Goal: Task Accomplishment & Management: Use online tool/utility

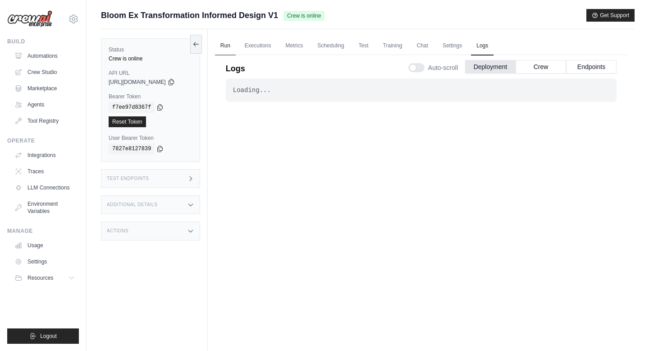
click at [236, 48] on link "Run" at bounding box center [225, 45] width 21 height 19
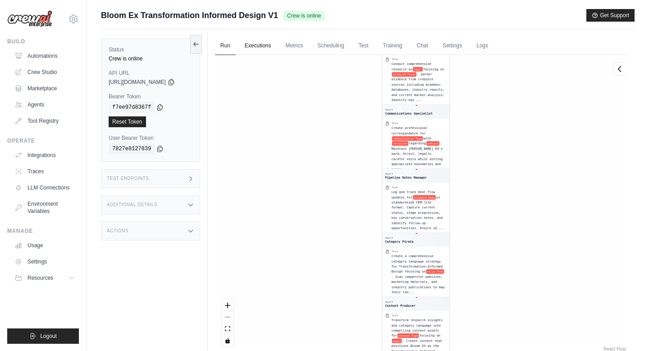
click at [266, 45] on link "Executions" at bounding box center [257, 45] width 37 height 19
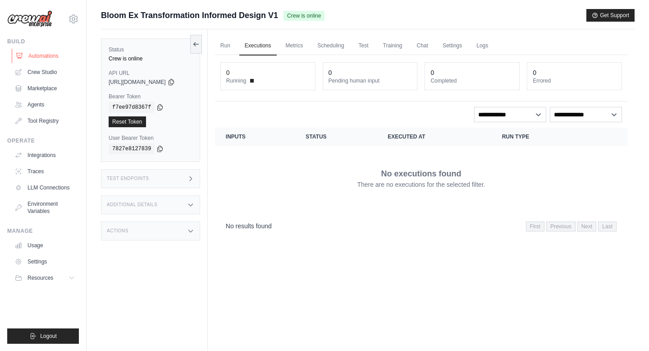
click at [49, 53] on link "Automations" at bounding box center [46, 56] width 68 height 14
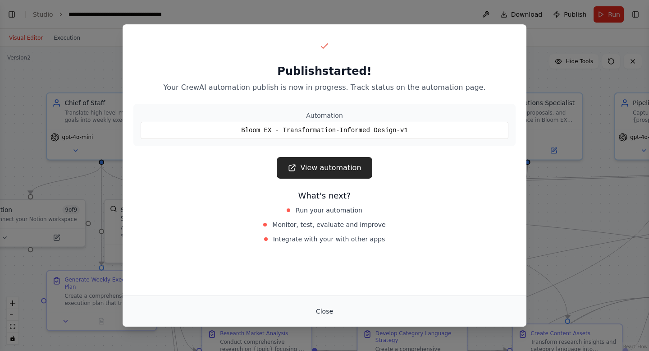
click at [322, 313] on button "Close" at bounding box center [325, 311] width 32 height 16
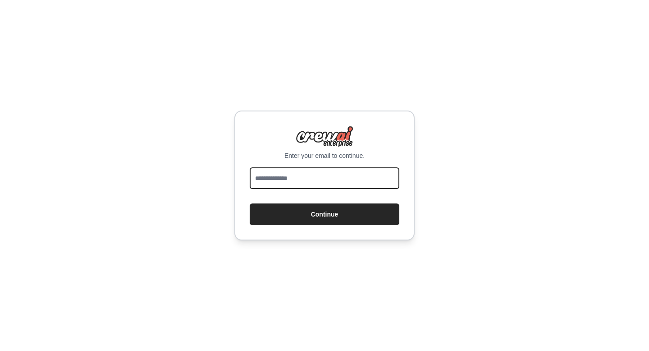
click at [324, 178] on input "email" at bounding box center [325, 178] width 150 height 22
type input "**********"
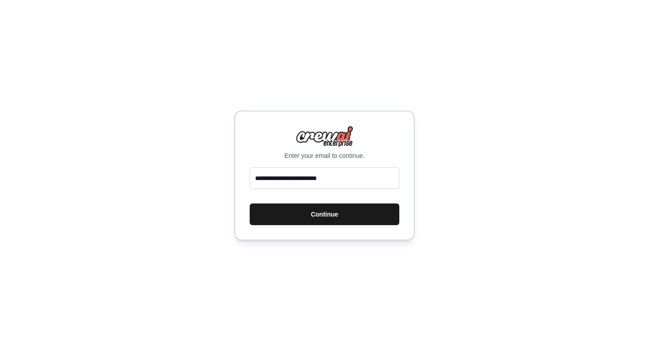
click at [315, 218] on button "Continue" at bounding box center [325, 214] width 150 height 22
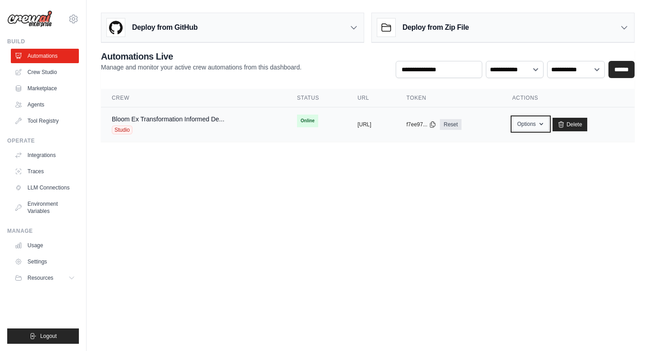
click at [540, 124] on button "Options" at bounding box center [530, 124] width 36 height 14
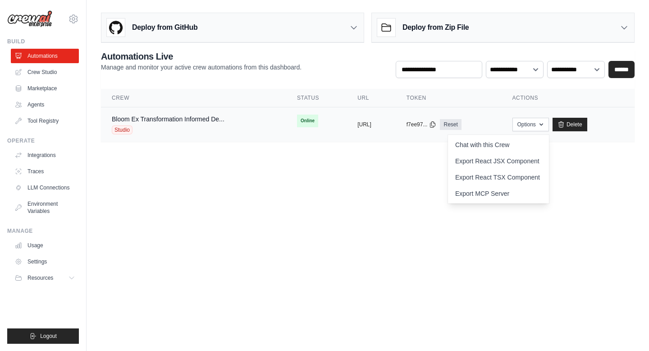
click at [249, 135] on td "Bloom Ex Transformation Informed De... Studio" at bounding box center [193, 124] width 185 height 35
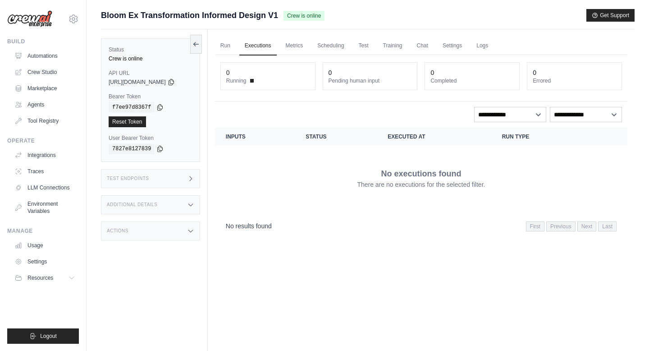
click at [323, 135] on th "Status" at bounding box center [336, 137] width 82 height 18
click at [276, 76] on div "0" at bounding box center [267, 72] width 83 height 9
click at [268, 45] on link "Executions" at bounding box center [257, 45] width 37 height 19
click at [51, 210] on link "Environment Variables" at bounding box center [46, 207] width 68 height 22
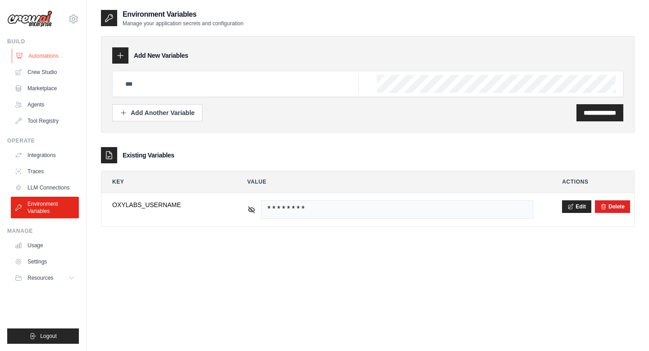
click at [32, 53] on link "Automations" at bounding box center [46, 56] width 68 height 14
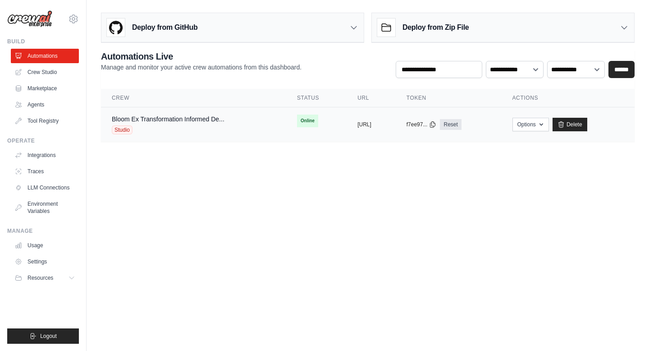
click at [297, 122] on span "Online" at bounding box center [307, 120] width 21 height 13
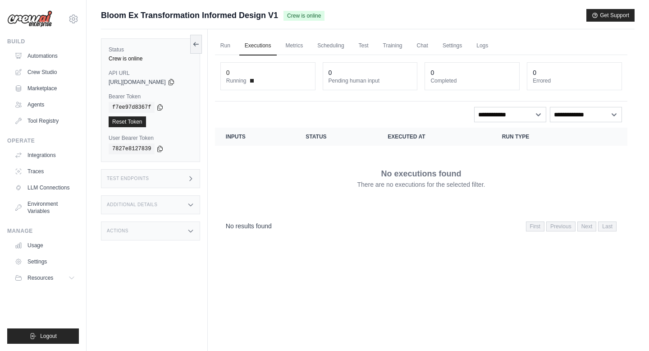
click at [246, 80] on span "Running" at bounding box center [236, 80] width 20 height 7
click at [242, 76] on div "0" at bounding box center [267, 72] width 83 height 9
click at [504, 116] on select "**********" at bounding box center [510, 114] width 72 height 15
click at [508, 117] on select "**********" at bounding box center [510, 114] width 72 height 15
click at [510, 118] on select "**********" at bounding box center [510, 114] width 72 height 15
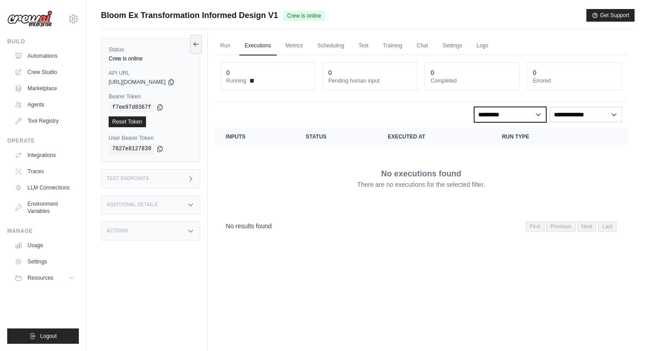
click at [509, 115] on select "**********" at bounding box center [510, 114] width 72 height 15
select select "*****"
click at [507, 117] on select "**********" at bounding box center [510, 114] width 72 height 15
select select
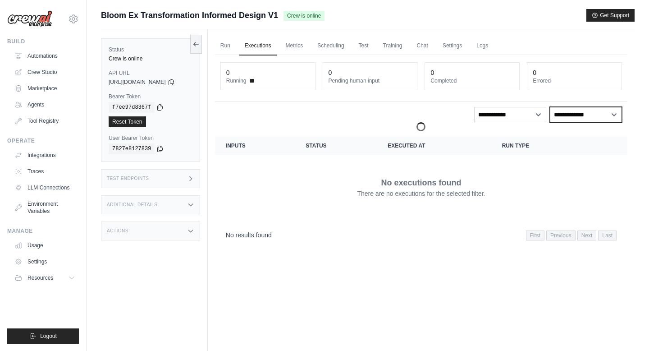
click at [571, 115] on select "**********" at bounding box center [586, 114] width 72 height 15
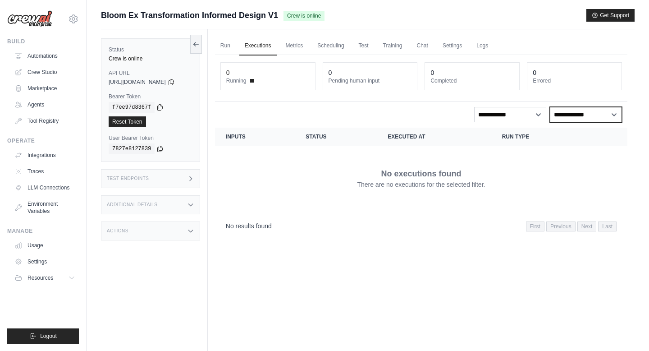
select select "*******"
click at [570, 116] on select "**********" at bounding box center [586, 114] width 72 height 15
select select
click at [159, 184] on div "Test Endpoints" at bounding box center [150, 178] width 99 height 19
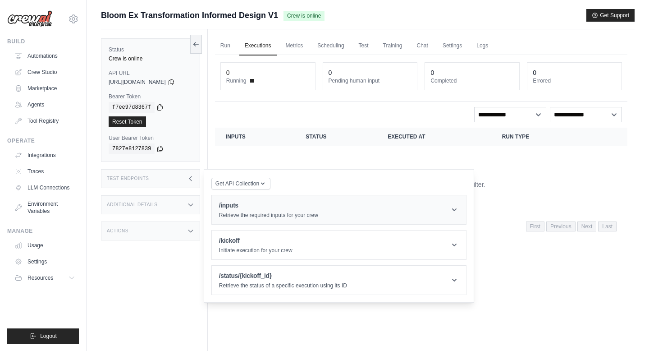
click at [292, 211] on div "/inputs Retrieve the required inputs for your crew" at bounding box center [268, 209] width 99 height 18
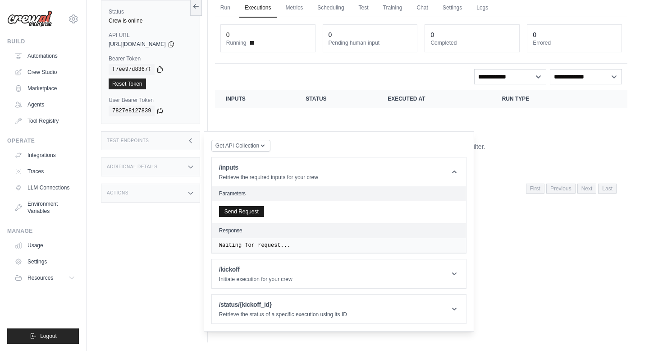
scroll to position [38, 0]
click at [258, 273] on h1 "/kickoff" at bounding box center [255, 268] width 73 height 9
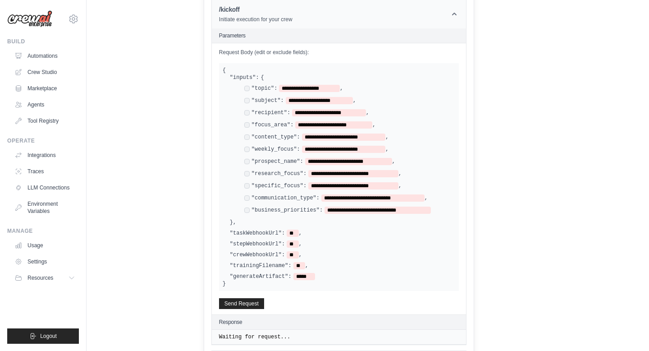
scroll to position [329, 0]
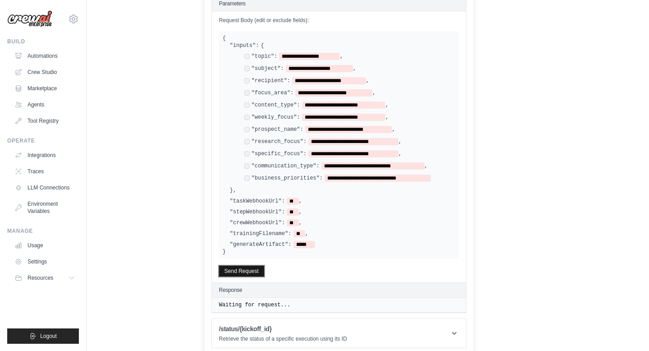
click at [255, 265] on button "Send Request" at bounding box center [241, 270] width 45 height 11
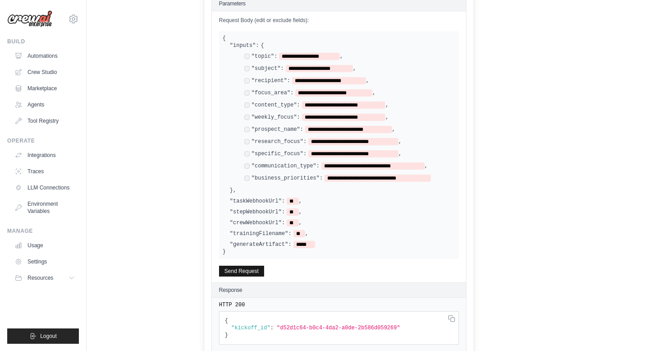
scroll to position [368, 0]
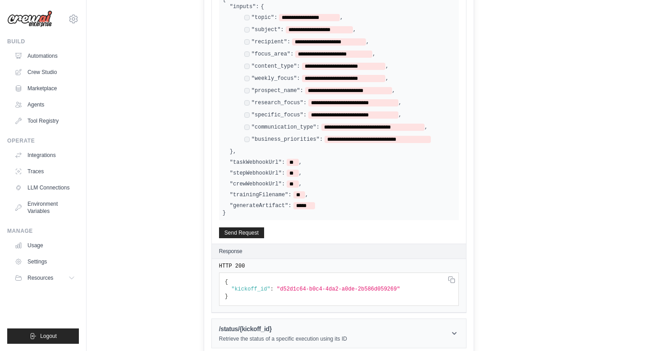
click at [453, 330] on header "/status/{kickoff_id} Retrieve the status of a specific execution using its ID" at bounding box center [339, 333] width 254 height 29
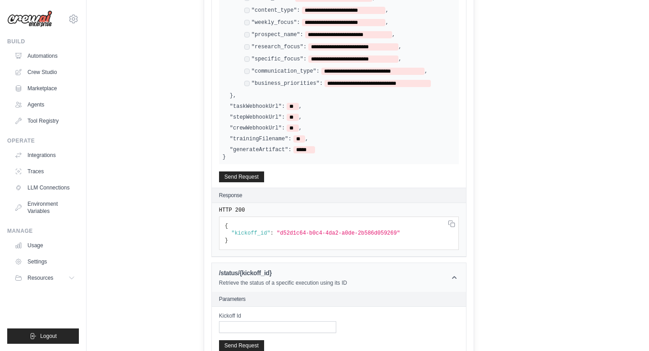
scroll to position [463, 0]
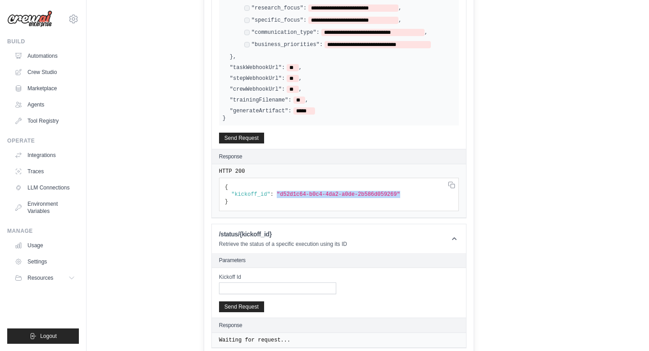
drag, startPoint x: 409, startPoint y: 187, endPoint x: 283, endPoint y: 191, distance: 126.2
click at [283, 191] on pre "{ "kickoff_id" : "d52d1c64-b0c4-4da2-a0de-2b586d059269" }" at bounding box center [339, 194] width 240 height 33
copy span ""d52d1c64-b0c4-4da2-a0de-2b586d059269""
click at [290, 288] on input "Kickoff Id" at bounding box center [277, 288] width 117 height 12
paste input "**********"
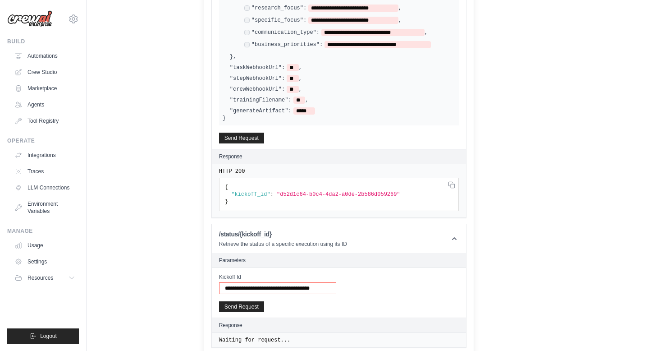
scroll to position [0, 1]
type input "**********"
click at [253, 303] on button "Send Request" at bounding box center [241, 306] width 45 height 11
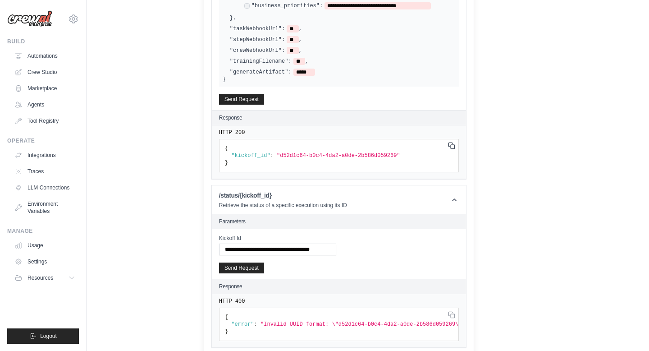
click at [0, 0] on icon at bounding box center [0, 0] width 0 height 0
click at [289, 243] on input "**********" at bounding box center [277, 249] width 117 height 12
paste input "**********"
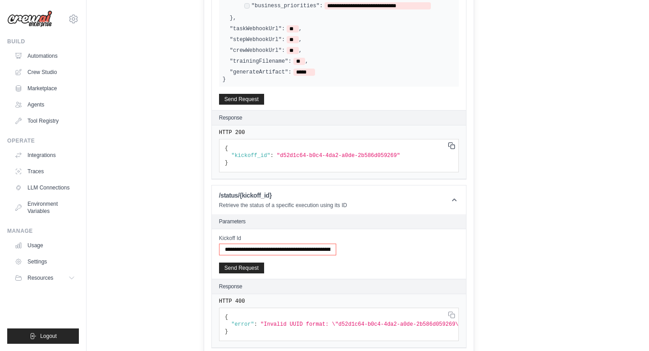
scroll to position [0, 40]
type input "**********"
click at [258, 264] on button "Send Request" at bounding box center [241, 267] width 45 height 11
click at [0, 0] on icon at bounding box center [0, 0] width 0 height 0
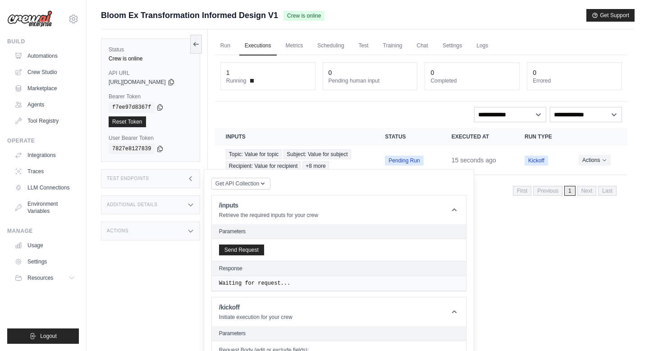
click at [252, 78] on dt "Running" at bounding box center [267, 80] width 83 height 7
click at [245, 50] on link "Executions" at bounding box center [257, 45] width 37 height 19
click at [236, 46] on link "Run" at bounding box center [225, 45] width 21 height 19
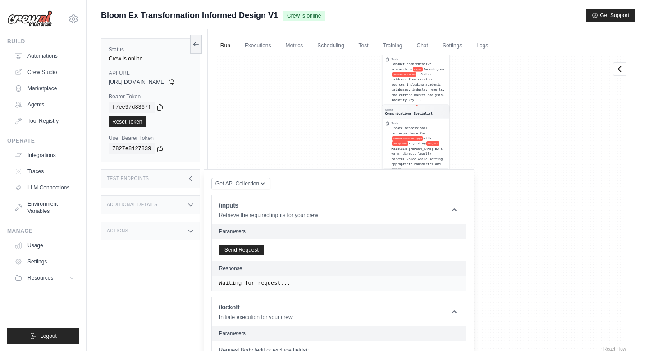
click at [309, 90] on div "Agent Chief of Staff Task Create a comprehensive weekly execution plan that tra…" at bounding box center [421, 204] width 412 height 298
click at [38, 55] on link "Automations" at bounding box center [46, 56] width 68 height 14
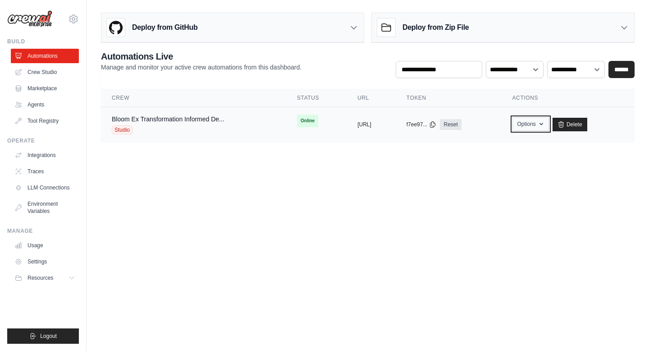
click at [549, 123] on button "Options" at bounding box center [530, 124] width 36 height 14
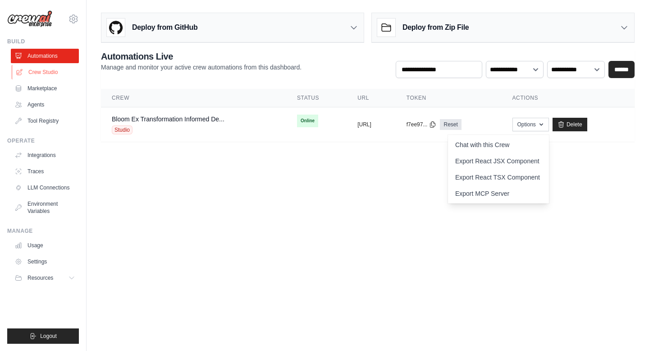
click at [41, 74] on link "Crew Studio" at bounding box center [46, 72] width 68 height 14
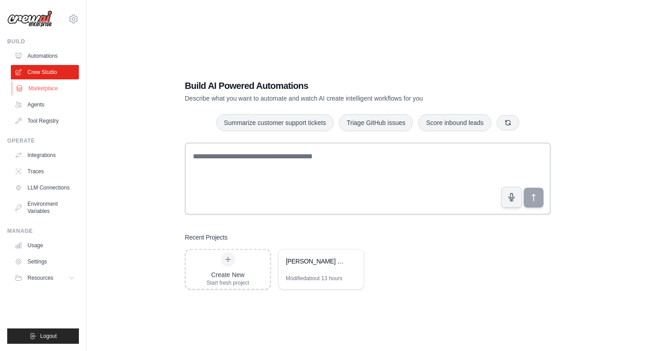
click at [40, 91] on link "Marketplace" at bounding box center [46, 88] width 68 height 14
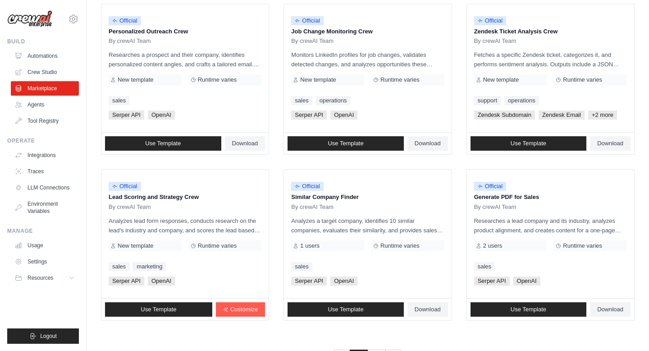
scroll to position [484, 0]
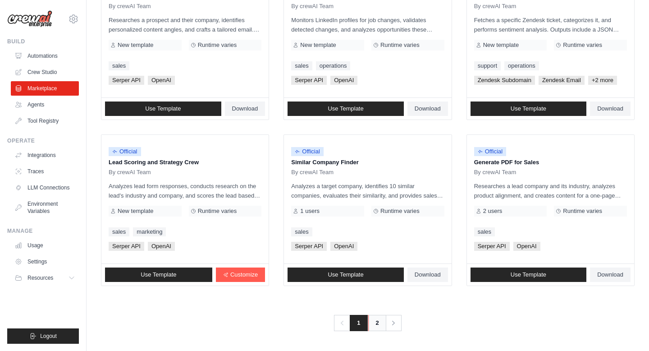
click at [380, 326] on link "2" at bounding box center [377, 322] width 18 height 16
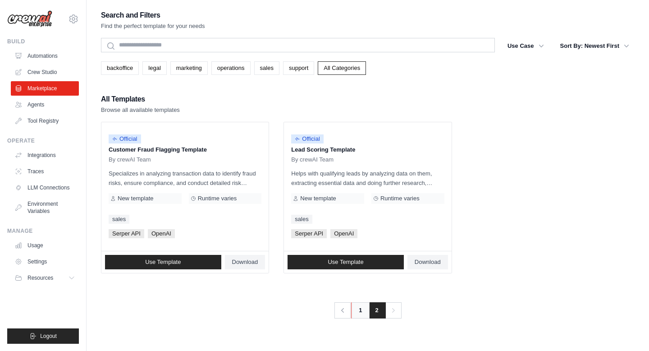
click at [355, 310] on link "1" at bounding box center [360, 310] width 18 height 16
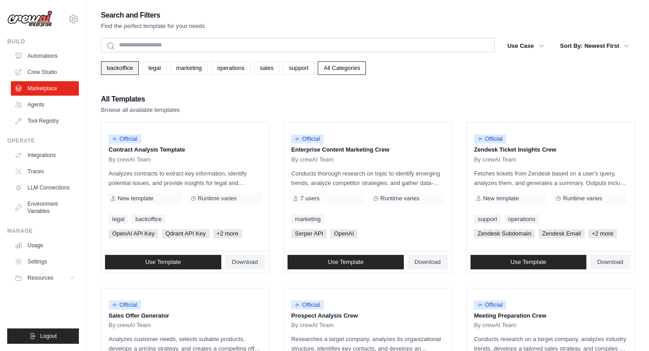
click at [120, 71] on link "backoffice" at bounding box center [120, 68] width 38 height 14
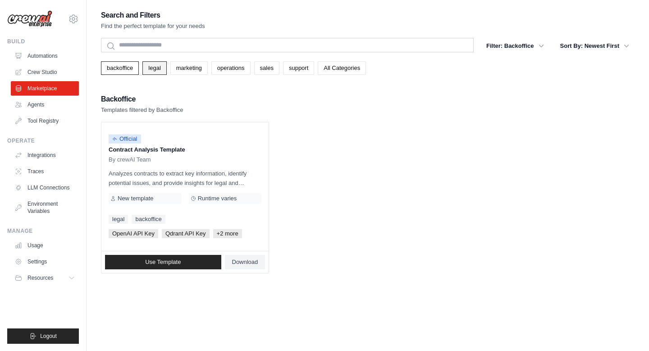
click at [148, 68] on link "legal" at bounding box center [154, 68] width 24 height 14
click at [193, 66] on link "marketing" at bounding box center [188, 68] width 37 height 14
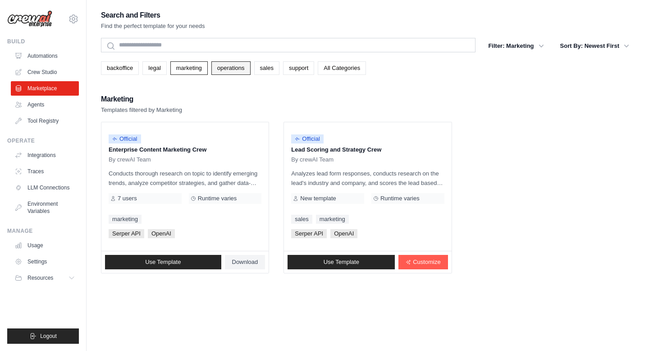
click at [230, 68] on link "operations" at bounding box center [230, 68] width 39 height 14
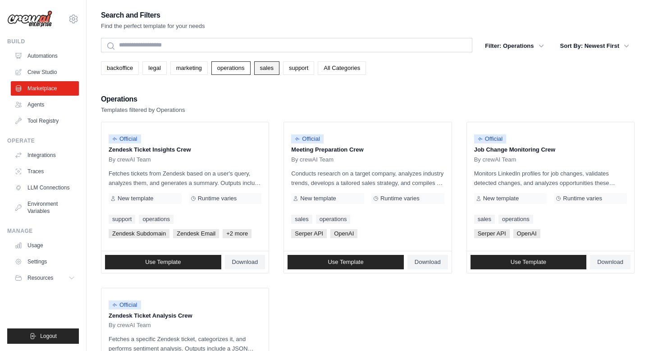
click at [275, 71] on link "sales" at bounding box center [266, 68] width 25 height 14
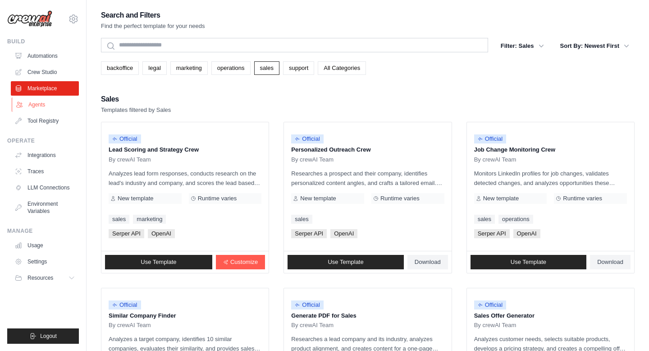
click at [36, 107] on link "Agents" at bounding box center [46, 104] width 68 height 14
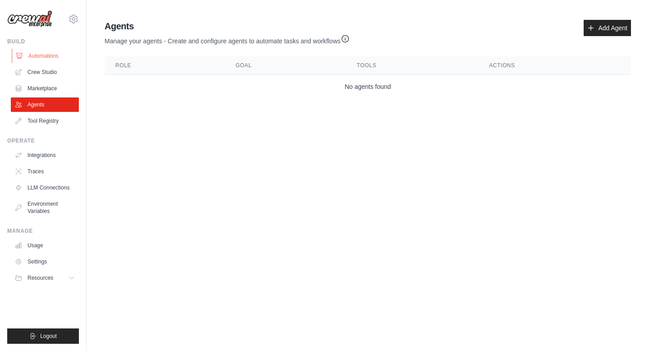
click at [41, 55] on link "Automations" at bounding box center [46, 56] width 68 height 14
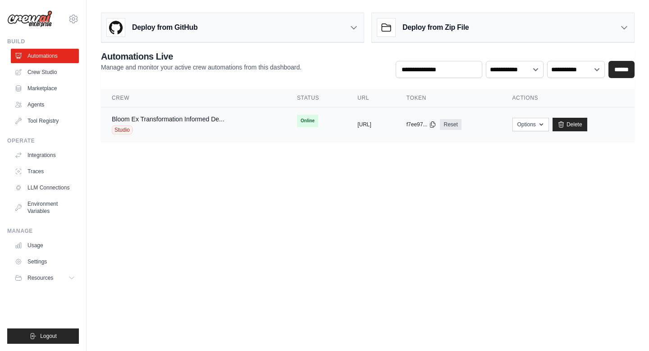
click at [126, 123] on div "Bloom Ex Transformation Informed De..." at bounding box center [168, 118] width 113 height 9
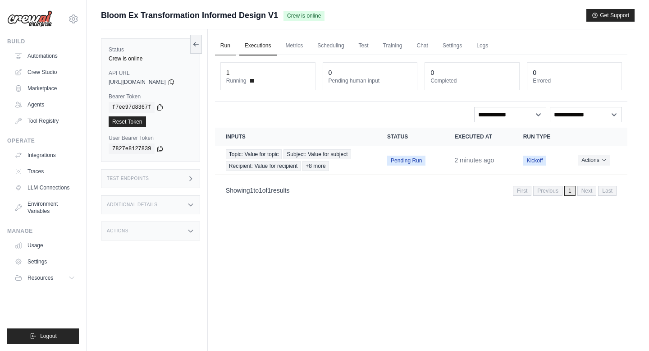
click at [232, 45] on link "Run" at bounding box center [225, 45] width 21 height 19
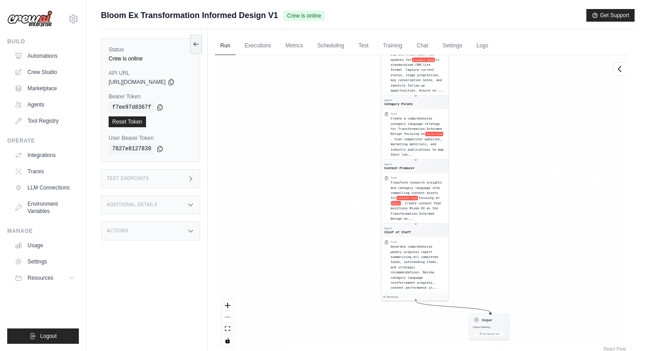
drag, startPoint x: 517, startPoint y: 156, endPoint x: 514, endPoint y: 8, distance: 147.8
click at [514, 8] on main "Submit a support request Describe your issue or question * Please be specific a…" at bounding box center [368, 194] width 562 height 389
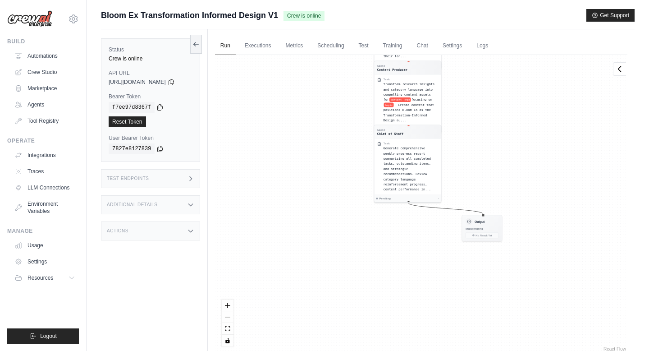
drag, startPoint x: 520, startPoint y: 138, endPoint x: 512, endPoint y: 47, distance: 91.8
click at [512, 47] on div "Run Executions Metrics Scheduling Test Training Chat Settings Logs 1 Running 0 …" at bounding box center [421, 204] width 427 height 351
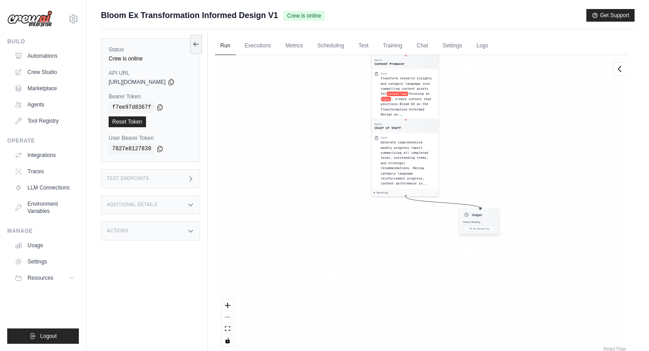
click at [488, 211] on div "Output" at bounding box center [479, 214] width 33 height 7
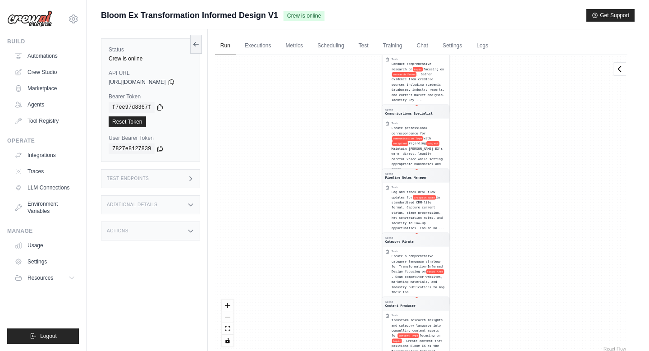
click at [233, 319] on div "React Flow controls" at bounding box center [228, 322] width 12 height 47
click at [233, 318] on div "React Flow controls" at bounding box center [228, 322] width 12 height 47
click at [230, 328] on icon "fit view" at bounding box center [227, 327] width 5 height 5
click at [233, 320] on div "React Flow controls" at bounding box center [228, 322] width 12 height 47
click at [574, 182] on div "Agent Chief of Staff Task Create a comprehensive weekly execution plan that tra…" at bounding box center [421, 204] width 412 height 298
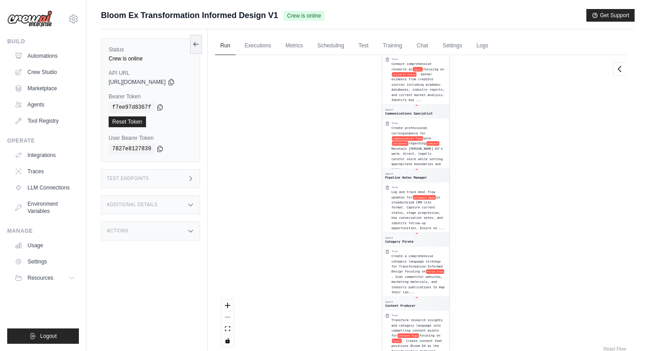
click at [544, 81] on div "Agent Chief of Staff Task Create a comprehensive weekly execution plan that tra…" at bounding box center [421, 204] width 412 height 298
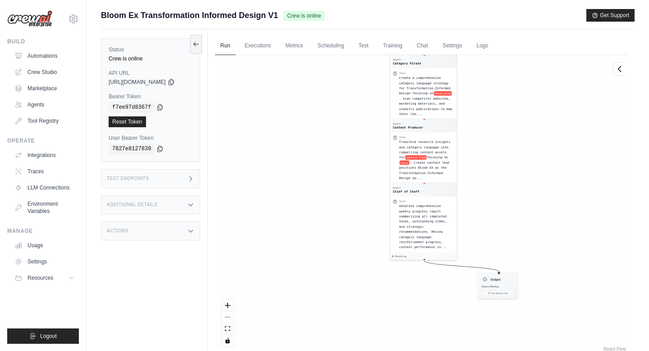
drag, startPoint x: 529, startPoint y: 139, endPoint x: 536, endPoint y: -43, distance: 182.2
click at [536, 0] on html "mcdonald.kristinc@gmail.com Settings Build Automations Crew Studio Resources" at bounding box center [324, 194] width 649 height 389
click at [367, 46] on link "Test" at bounding box center [363, 45] width 21 height 19
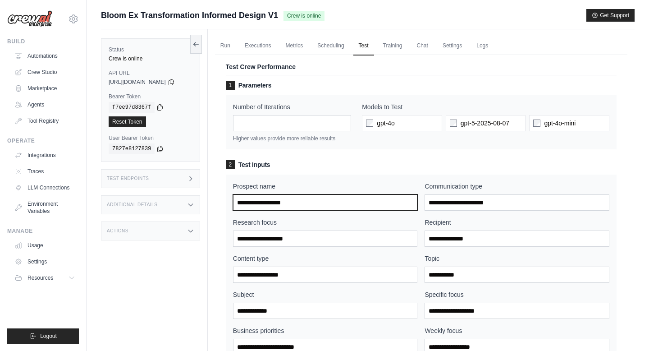
click at [304, 202] on input "Prospect name" at bounding box center [325, 202] width 185 height 16
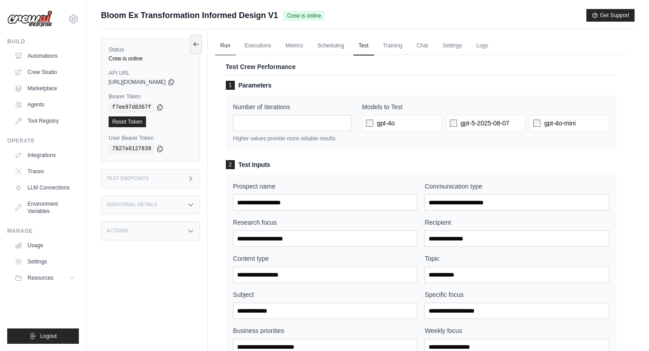
click at [236, 47] on link "Run" at bounding box center [225, 45] width 21 height 19
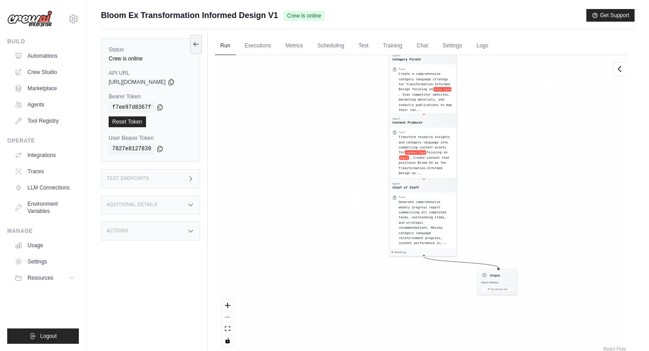
click at [425, 156] on span ". Create content that positions Bloom EX as the Transformation-Informed Design …" at bounding box center [423, 164] width 51 height 19
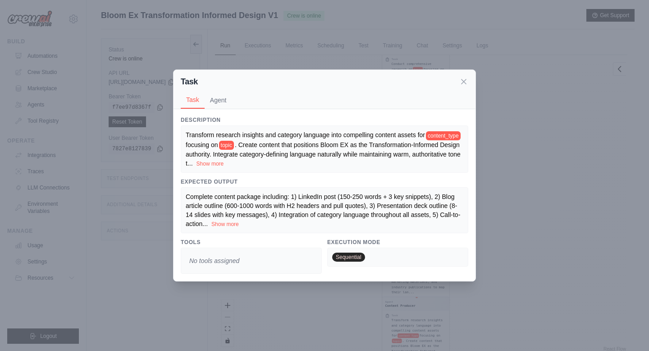
scroll to position [38, 0]
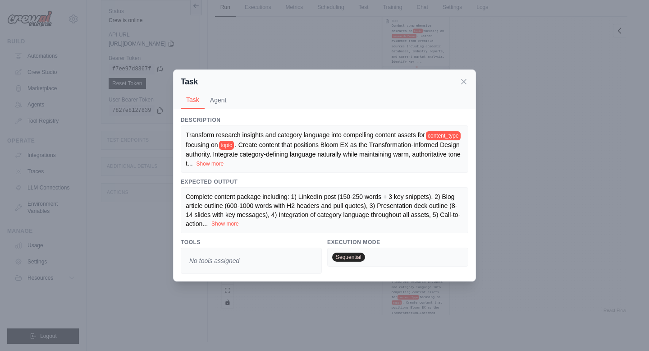
click at [229, 223] on button "Show more" at bounding box center [224, 223] width 27 height 7
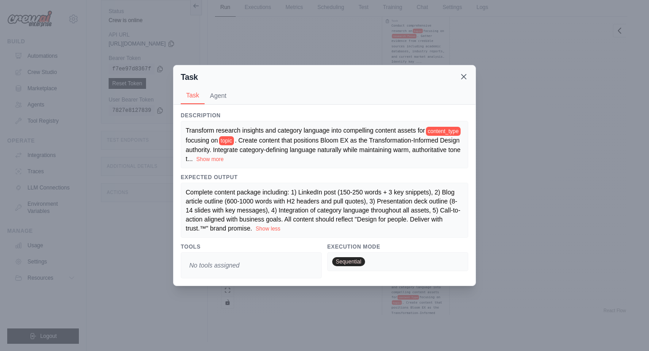
click at [463, 78] on icon at bounding box center [463, 76] width 9 height 9
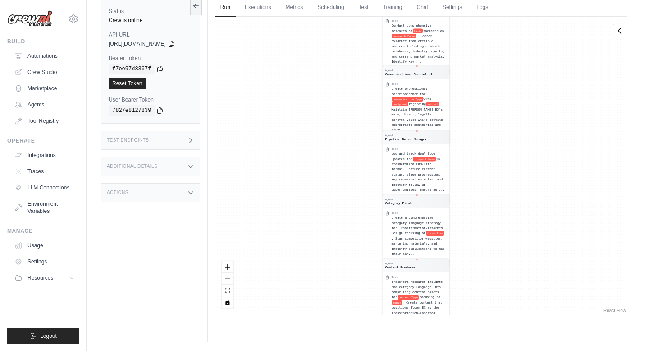
click at [422, 122] on div "Create professional correspondence for communication Type with recipient regard…" at bounding box center [418, 109] width 55 height 46
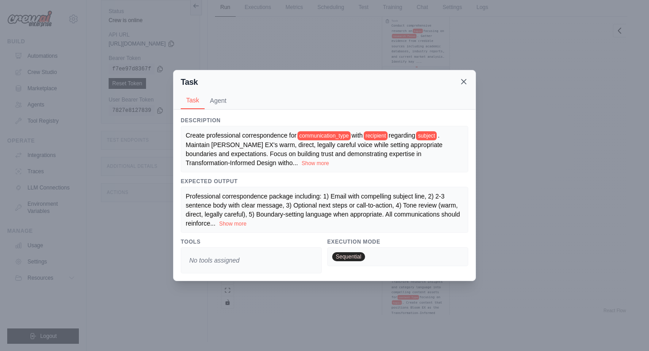
click at [465, 82] on icon at bounding box center [463, 81] width 9 height 9
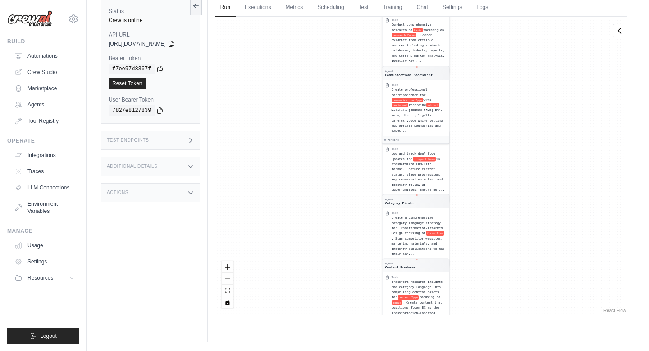
click at [436, 55] on span ". Gather evidence from credible sources including academic databases, industry …" at bounding box center [417, 47] width 53 height 29
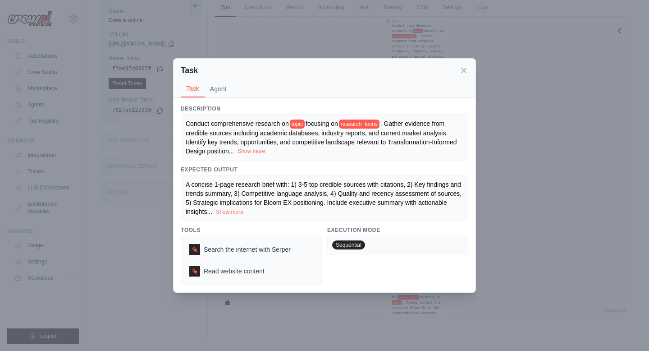
click at [255, 150] on button "Show more" at bounding box center [250, 150] width 27 height 7
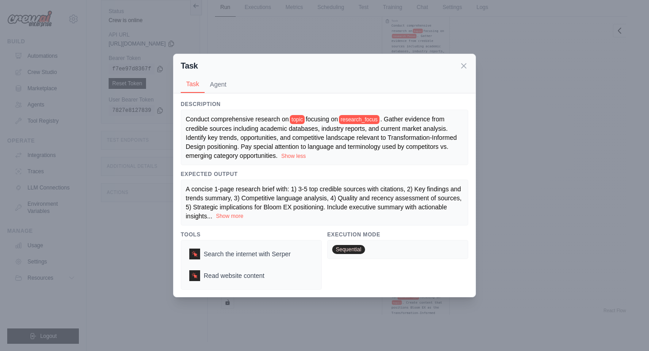
click at [233, 216] on button "Show more" at bounding box center [229, 215] width 27 height 7
click at [464, 64] on icon at bounding box center [463, 65] width 9 height 9
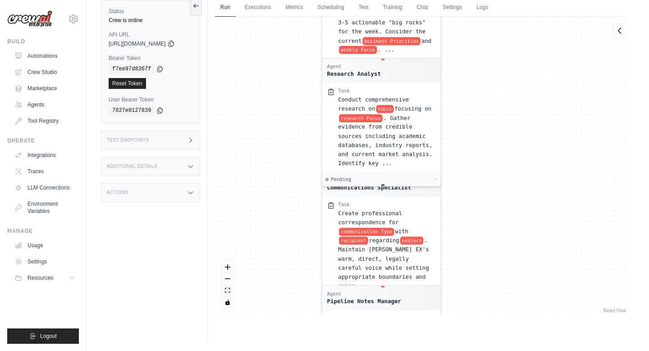
drag, startPoint x: 490, startPoint y: 91, endPoint x: 480, endPoint y: 232, distance: 142.3
click at [480, 232] on div "Agent Chief of Staff Task Create a comprehensive weekly execution plan that tra…" at bounding box center [421, 166] width 412 height 298
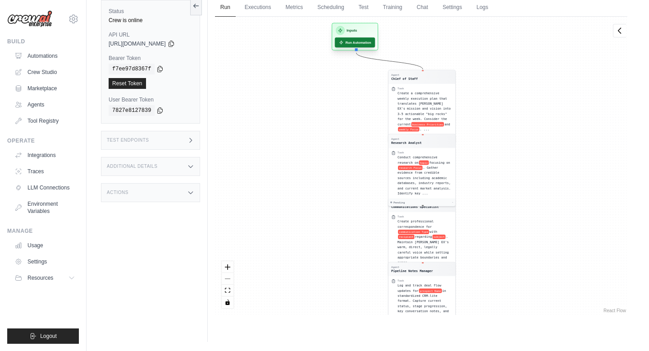
click at [356, 47] on button "Run Automation" at bounding box center [355, 42] width 40 height 10
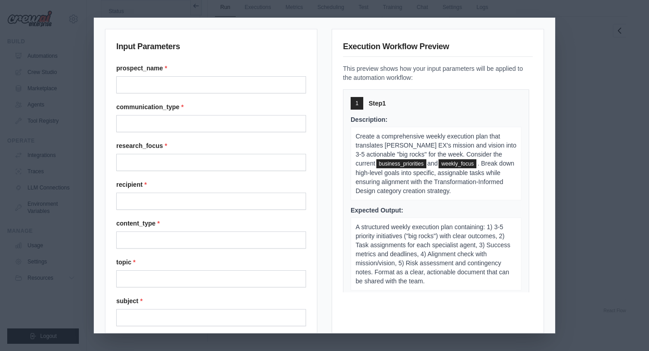
click at [565, 124] on div "Input Parameters prospect_name * communication_type * research_focus * recipien…" at bounding box center [324, 175] width 649 height 351
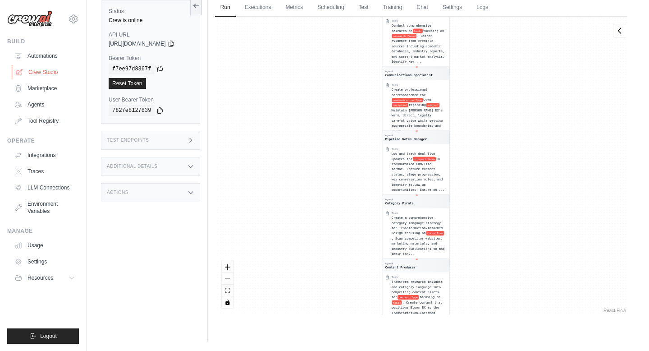
click at [41, 73] on link "Crew Studio" at bounding box center [46, 72] width 68 height 14
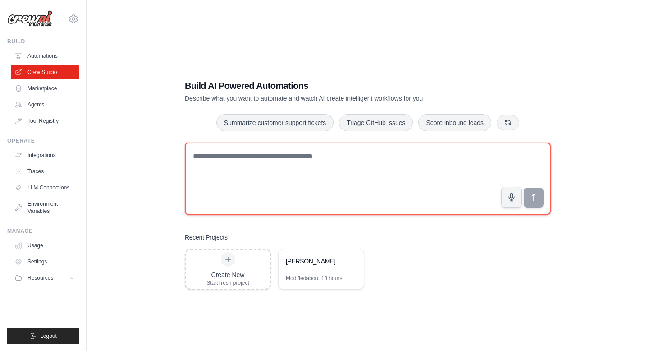
click at [243, 181] on textarea at bounding box center [368, 178] width 366 height 72
click at [245, 155] on textarea "**********" at bounding box center [368, 178] width 366 height 72
click at [344, 159] on textarea "**********" at bounding box center [368, 178] width 366 height 72
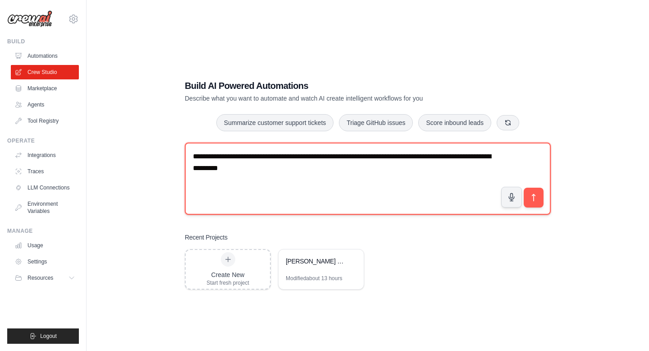
click at [225, 169] on textarea "**********" at bounding box center [368, 178] width 366 height 72
click at [321, 173] on textarea "**********" at bounding box center [368, 178] width 366 height 72
click at [400, 156] on textarea "**********" at bounding box center [368, 178] width 366 height 72
type textarea "**********"
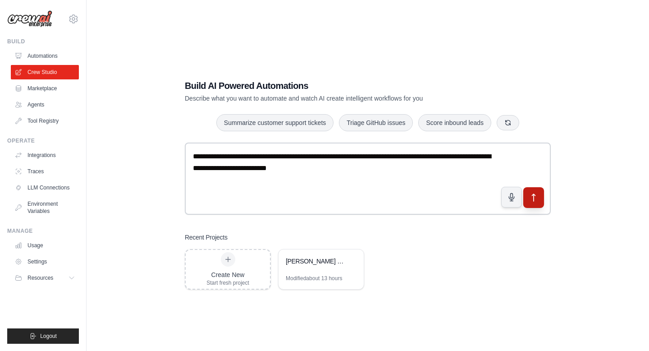
click at [529, 199] on icon "submit" at bounding box center [533, 197] width 9 height 9
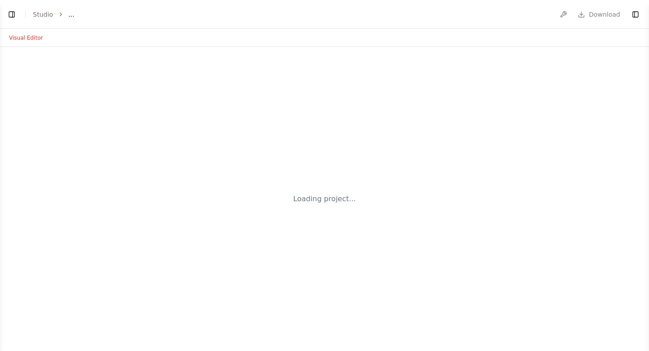
select select "****"
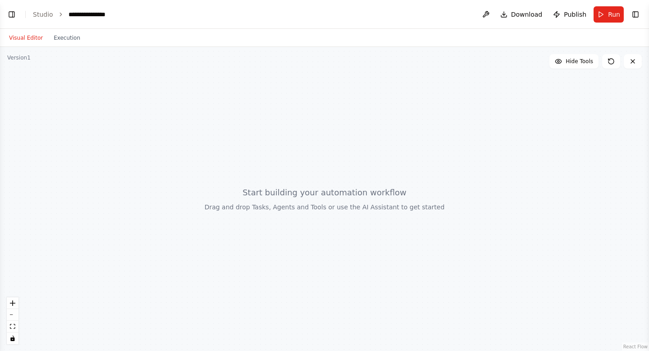
click at [398, 199] on div at bounding box center [324, 199] width 649 height 304
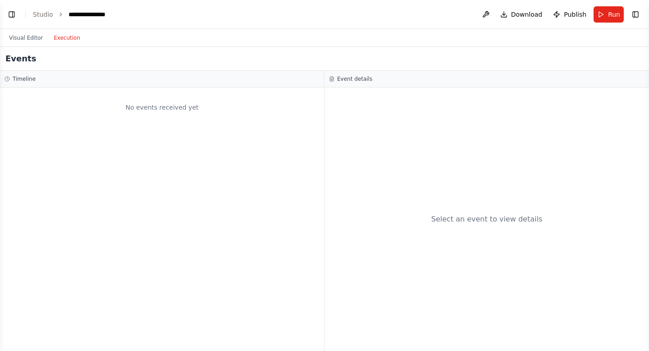
click at [64, 39] on button "Execution" at bounding box center [66, 37] width 37 height 11
click at [14, 38] on button "Visual Editor" at bounding box center [26, 37] width 45 height 11
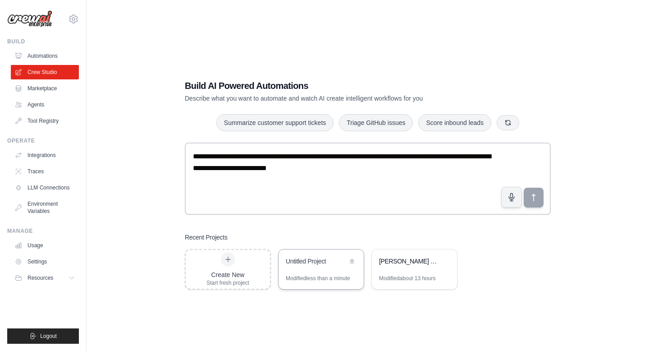
click at [314, 269] on div "Untitled Project" at bounding box center [320, 261] width 85 height 25
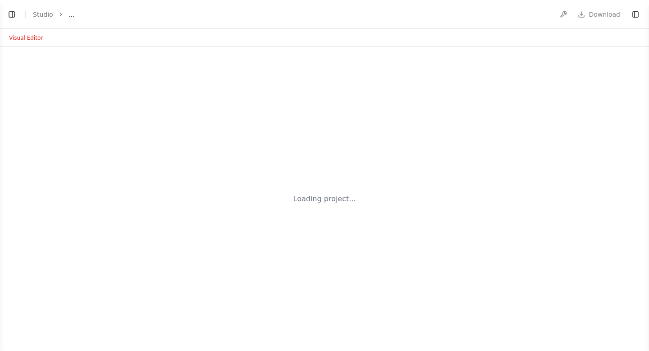
select select "****"
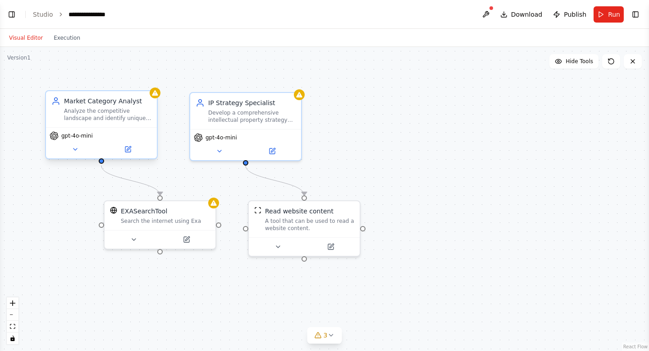
click at [128, 113] on div "Analyze the competitive landscape and identify unique market categories and pos…" at bounding box center [107, 114] width 87 height 14
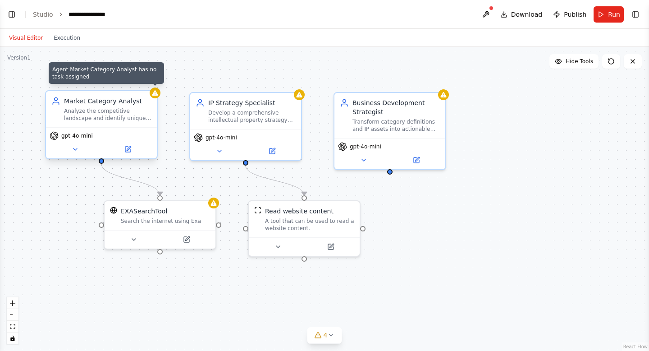
click at [155, 95] on icon at bounding box center [155, 92] width 6 height 5
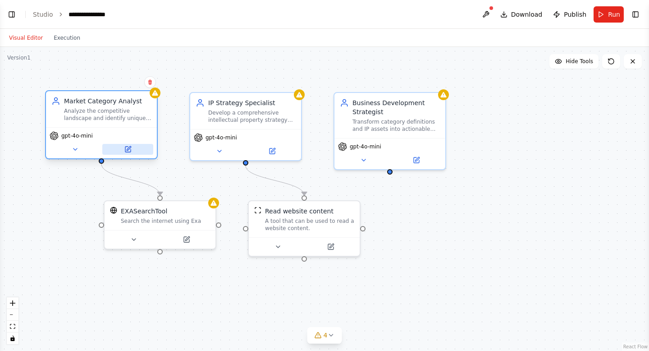
click at [131, 148] on button at bounding box center [127, 149] width 51 height 11
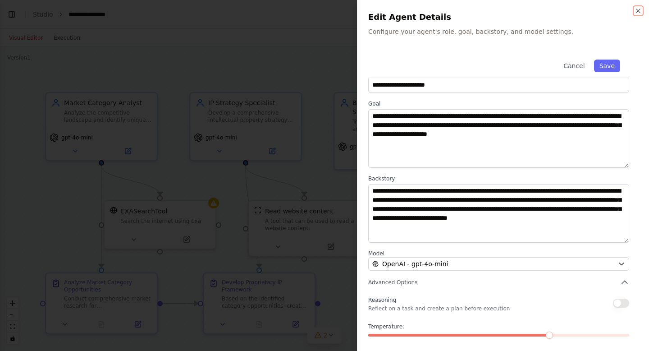
scroll to position [18, 0]
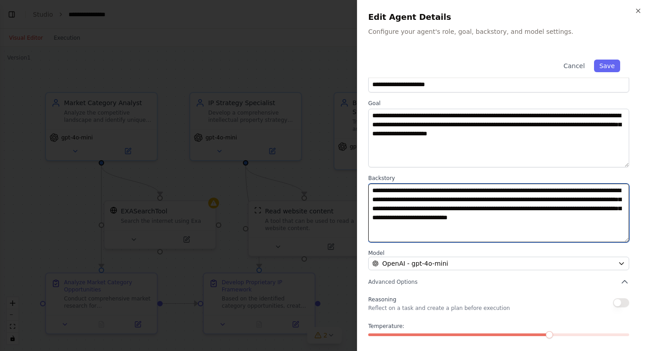
drag, startPoint x: 596, startPoint y: 188, endPoint x: 569, endPoint y: 188, distance: 26.6
click at [569, 188] on textarea "**********" at bounding box center [498, 212] width 261 height 59
click at [502, 207] on textarea "**********" at bounding box center [498, 212] width 261 height 59
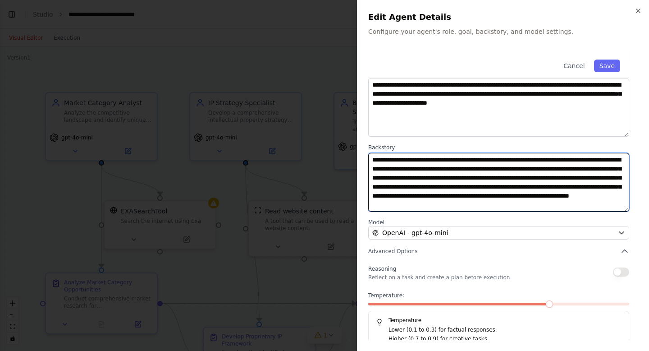
scroll to position [58, 0]
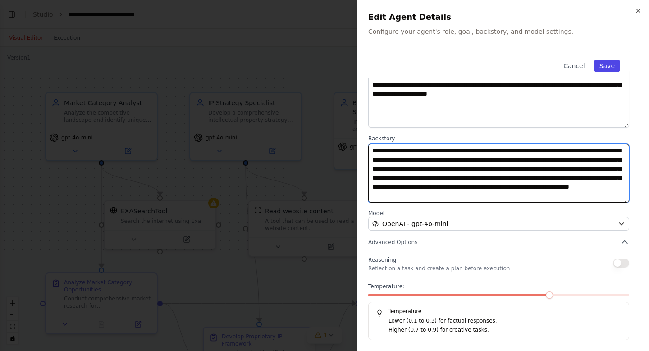
type textarea "**********"
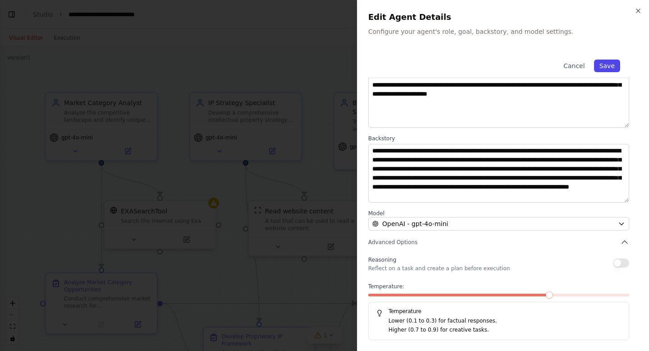
click at [606, 68] on button "Save" at bounding box center [607, 65] width 26 height 13
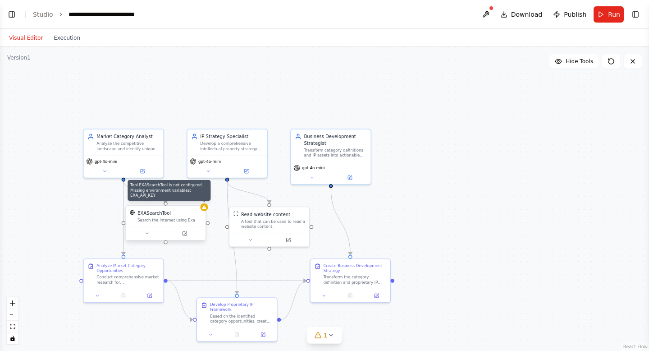
click at [207, 210] on div ".deletable-edge-delete-btn { width: 20px; height: 20px; border: 0px solid #ffff…" at bounding box center [324, 199] width 649 height 304
click at [189, 219] on div "Search the internet using Exa" at bounding box center [169, 219] width 64 height 5
click at [146, 234] on icon at bounding box center [146, 233] width 5 height 5
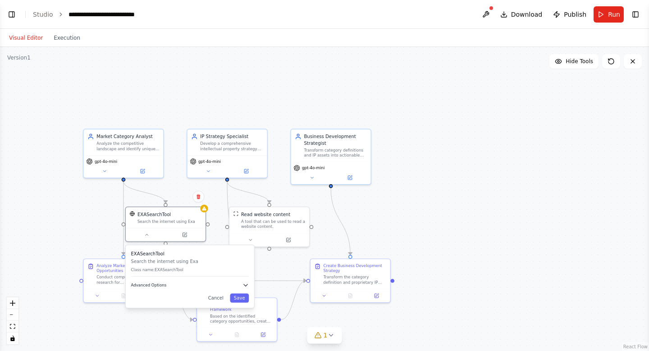
click at [247, 287] on icon "button" at bounding box center [245, 285] width 6 height 6
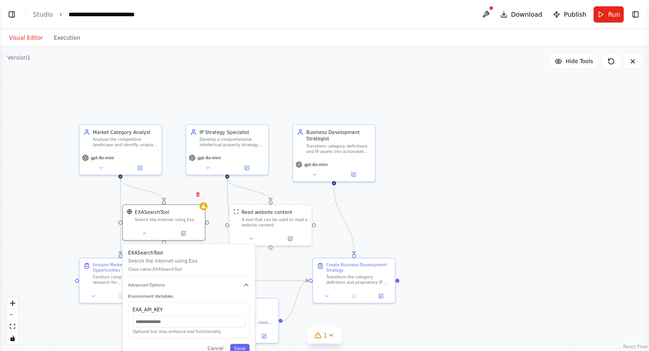
click at [495, 147] on div ".deletable-edge-delete-btn { width: 20px; height: 20px; border: 0px solid #ffff…" at bounding box center [324, 199] width 649 height 304
click at [196, 227] on div at bounding box center [164, 232] width 82 height 14
click at [584, 64] on span "Hide Tools" at bounding box center [578, 61] width 27 height 7
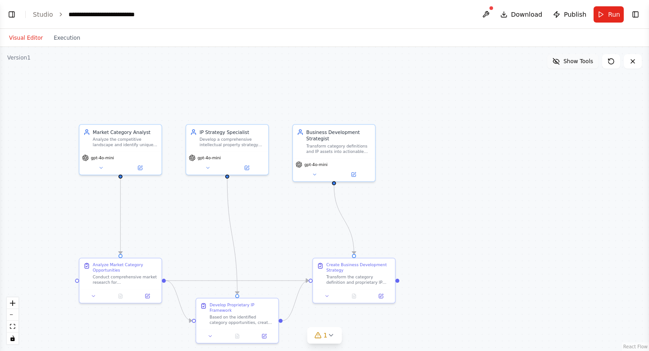
click at [584, 64] on span "Show Tools" at bounding box center [578, 61] width 30 height 7
click at [634, 13] on button "Toggle Right Sidebar" at bounding box center [635, 14] width 13 height 13
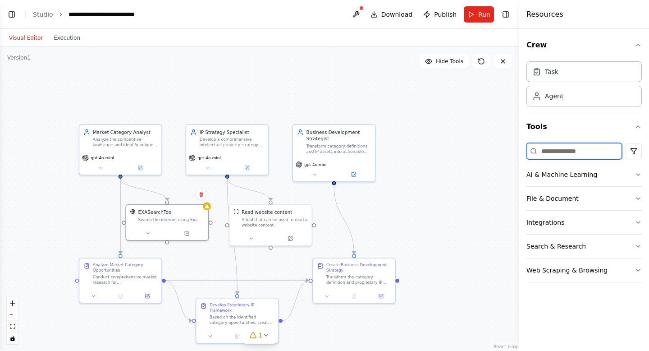
click at [561, 150] on input at bounding box center [574, 151] width 96 height 16
click at [560, 247] on button "Search & Research" at bounding box center [583, 245] width 115 height 23
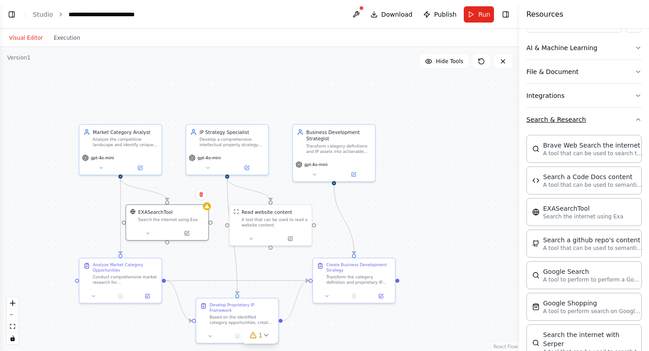
scroll to position [141, 0]
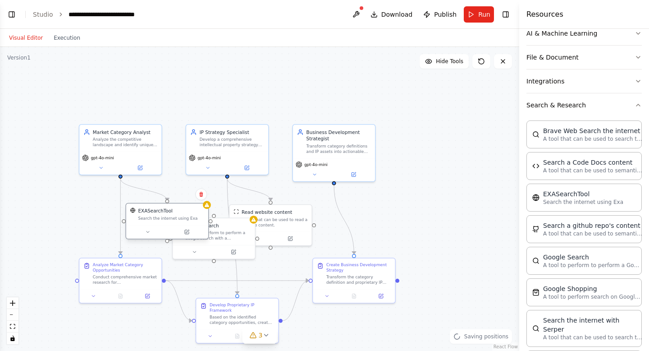
click at [178, 214] on div "EXASearchTool Search the internet using Exa" at bounding box center [171, 214] width 66 height 14
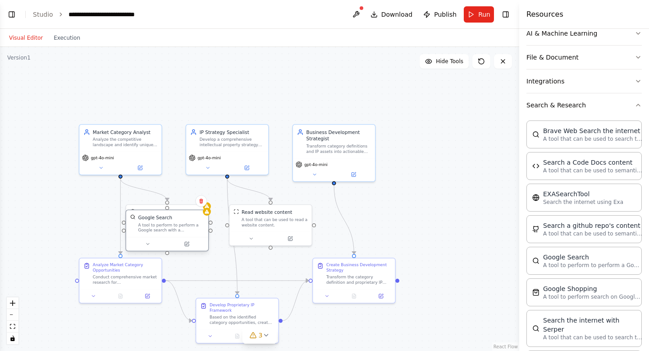
drag, startPoint x: 215, startPoint y: 245, endPoint x: 169, endPoint y: 236, distance: 47.6
click at [169, 236] on div "Google Search A tool to perform to perform a Google search with a search_query." at bounding box center [166, 231] width 83 height 42
drag, startPoint x: 167, startPoint y: 197, endPoint x: 168, endPoint y: 213, distance: 15.8
click at [168, 213] on div ".deletable-edge-delete-btn { width: 20px; height: 20px; border: 0px solid #ffff…" at bounding box center [238, 203] width 384 height 225
drag, startPoint x: 166, startPoint y: 203, endPoint x: 177, endPoint y: 179, distance: 25.6
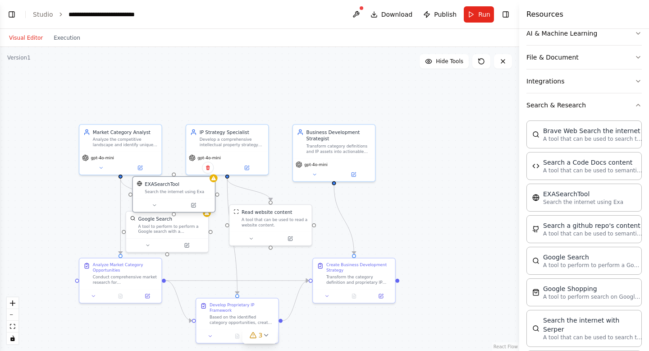
click at [177, 179] on div "EXASearchTool Search the internet using Exa" at bounding box center [174, 187] width 82 height 21
click at [216, 167] on icon at bounding box center [214, 167] width 5 height 5
click at [215, 169] on icon at bounding box center [215, 167] width 4 height 5
click at [221, 182] on div "EXASearchTool Search the internet using Exa" at bounding box center [180, 187] width 82 height 21
click at [201, 203] on icon at bounding box center [200, 204] width 3 height 3
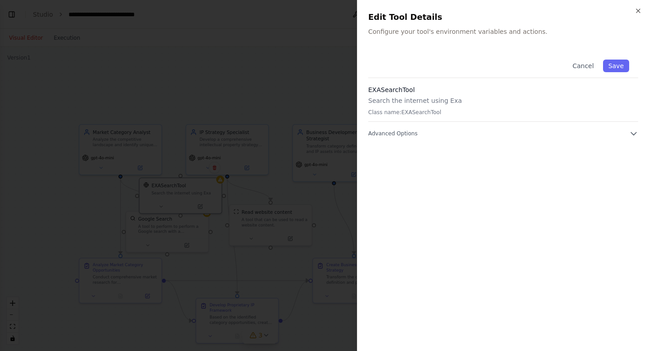
click at [642, 9] on div "Close Edit Tool Details Configure your tool's environment variables and actions…" at bounding box center [503, 175] width 292 height 351
click at [642, 11] on div "Close Edit Tool Details Configure your tool's environment variables and actions…" at bounding box center [503, 175] width 292 height 351
click at [633, 8] on div "Close Edit Tool Details Configure your tool's environment variables and actions…" at bounding box center [503, 175] width 292 height 351
click at [637, 9] on icon "button" at bounding box center [638, 11] width 4 height 4
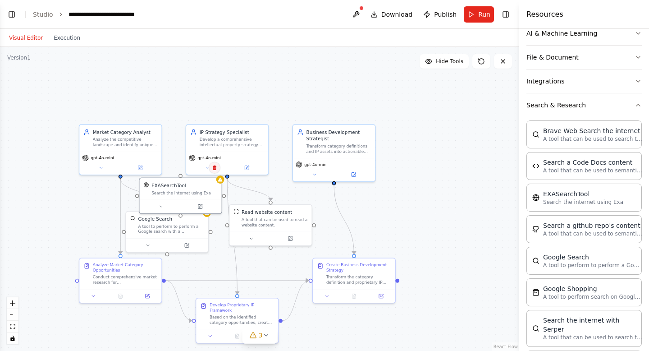
click at [216, 170] on icon at bounding box center [214, 167] width 5 height 5
click at [195, 169] on button "Confirm" at bounding box center [189, 167] width 32 height 11
click at [171, 228] on div "A tool to perform to perform a Google search with a search_query." at bounding box center [171, 227] width 66 height 11
click at [188, 244] on icon at bounding box center [187, 244] width 4 height 4
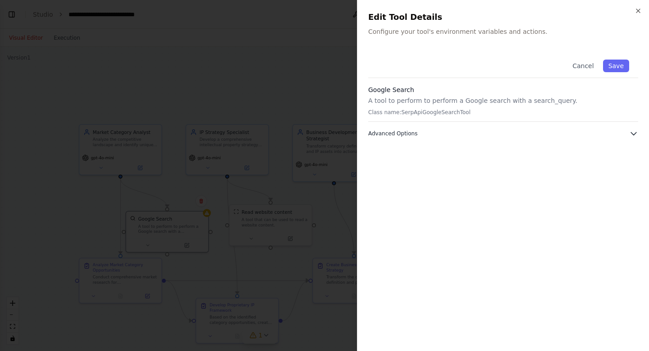
click at [634, 133] on icon "button" at bounding box center [633, 133] width 9 height 9
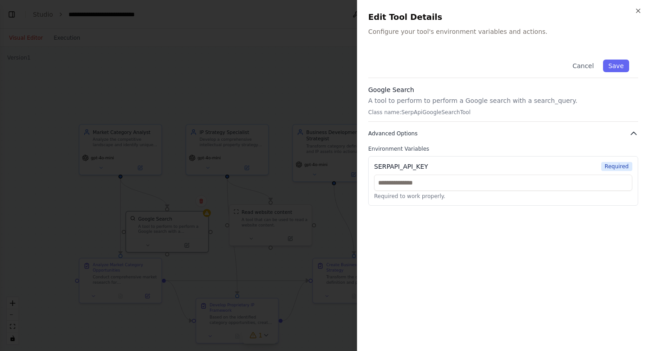
click at [630, 134] on icon "button" at bounding box center [633, 133] width 9 height 9
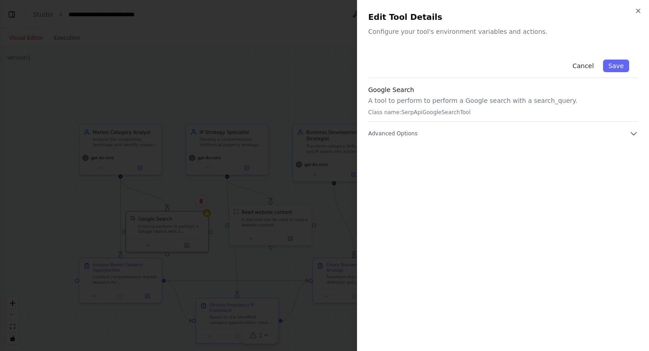
click at [586, 67] on button "Cancel" at bounding box center [583, 65] width 32 height 13
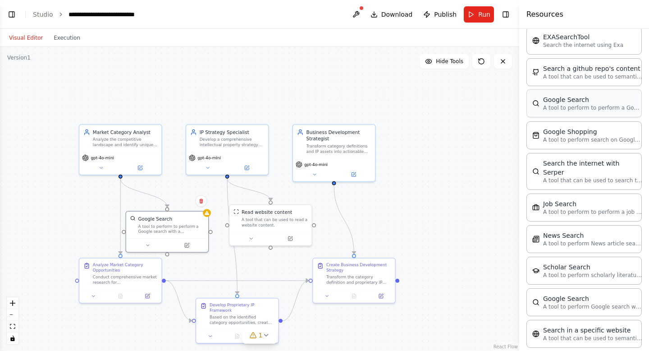
scroll to position [298, 0]
click at [280, 190] on div "Google Search A tool to perform Google search with a search_query." at bounding box center [247, 203] width 82 height 27
click at [284, 179] on button at bounding box center [281, 181] width 12 height 12
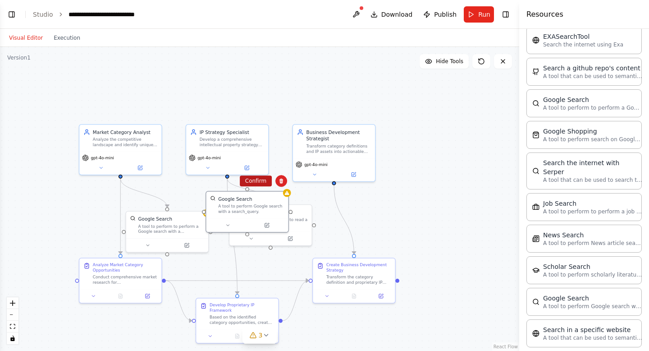
click at [265, 177] on button "Confirm" at bounding box center [256, 180] width 32 height 11
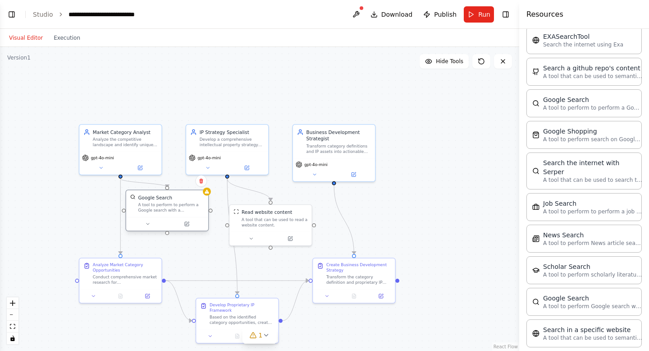
drag, startPoint x: 178, startPoint y: 232, endPoint x: 178, endPoint y: 211, distance: 20.7
click at [178, 211] on div "A tool to perform to perform a Google search with a search_query." at bounding box center [171, 207] width 66 height 11
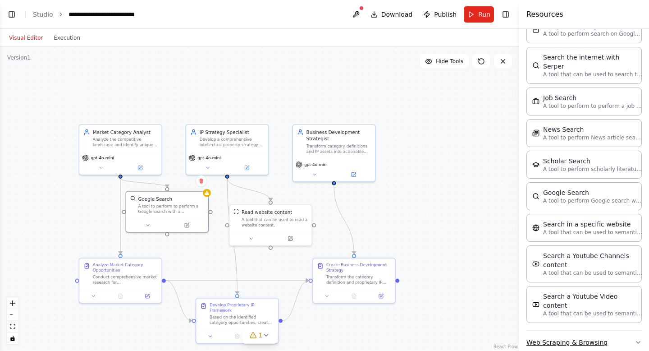
click at [573, 332] on button "Web Scraping & Browsing" at bounding box center [583, 341] width 115 height 23
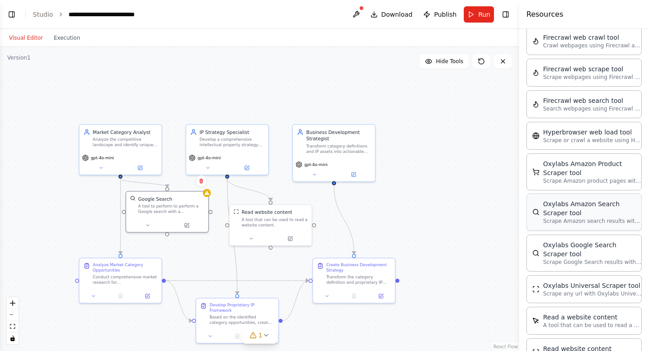
scroll to position [769, 0]
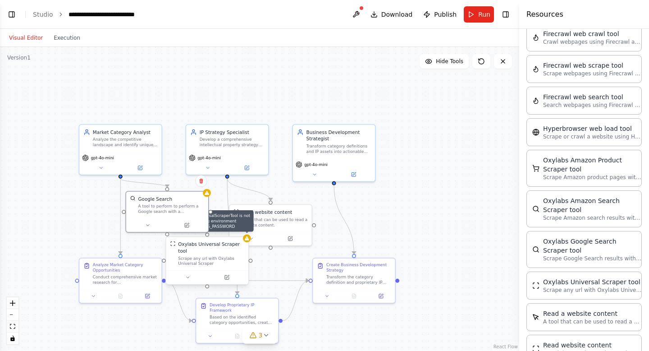
click at [249, 241] on div at bounding box center [247, 238] width 8 height 8
click at [182, 213] on div "Google Search A tool to perform to perform a Google search with a search_query." at bounding box center [167, 203] width 82 height 27
click at [202, 182] on icon at bounding box center [201, 180] width 4 height 5
click at [183, 183] on button "Confirm" at bounding box center [175, 180] width 32 height 11
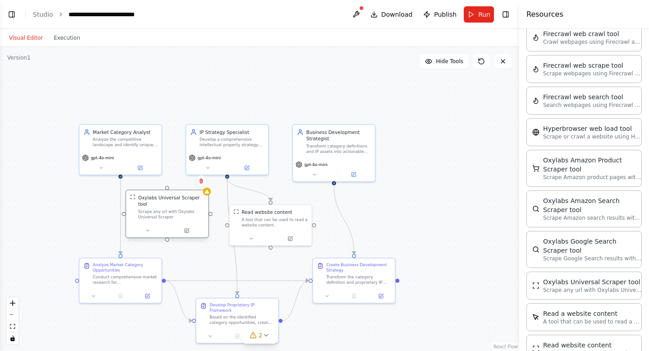
drag, startPoint x: 206, startPoint y: 251, endPoint x: 168, endPoint y: 205, distance: 59.8
click at [168, 205] on div "Oxylabs Universal Scraper tool" at bounding box center [171, 201] width 66 height 14
click at [120, 180] on circle "Edge from 9aaebd74-8405-4f33-9b9b-51dab83c3afd to fb27a177-f13a-4f31-876d-ba3b8…" at bounding box center [120, 181] width 7 height 7
click at [121, 178] on div ".deletable-edge-delete-btn { width: 20px; height: 20px; border: 0px solid #ffff…" at bounding box center [259, 199] width 519 height 304
click at [171, 191] on div "Oxylabs Universal Scraper tool Scrape any url with Oxylabs Universal Scraper" at bounding box center [167, 206] width 82 height 33
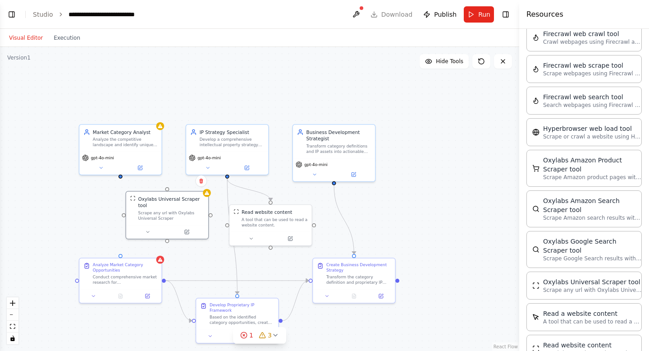
click at [109, 218] on div ".deletable-edge-delete-btn { width: 20px; height: 20px; border: 0px solid #ffff…" at bounding box center [259, 199] width 519 height 304
click at [120, 179] on div ".deletable-edge-delete-btn { width: 20px; height: 20px; border: 0px solid #ffff…" at bounding box center [259, 199] width 519 height 304
click at [121, 177] on div ".deletable-edge-delete-btn { width: 20px; height: 20px; border: 0px solid #ffff…" at bounding box center [259, 199] width 519 height 304
click at [107, 178] on div ".deletable-edge-delete-btn { width: 20px; height: 20px; border: 0px solid #ffff…" at bounding box center [259, 199] width 519 height 304
click at [118, 268] on div "Analyze Market Category Opportunities" at bounding box center [125, 266] width 65 height 11
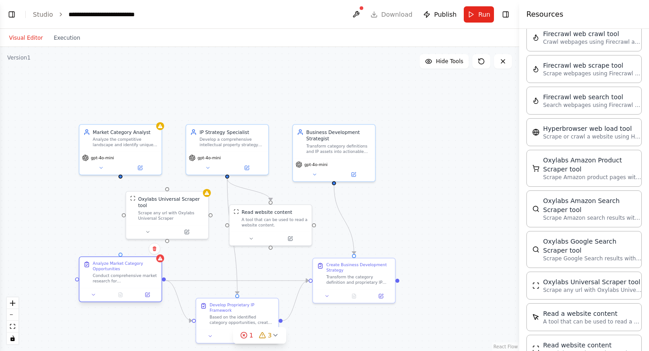
click at [122, 256] on div "Analyze Market Category Opportunities Conduct comprehensive market research for…" at bounding box center [120, 279] width 83 height 46
drag, startPoint x: 120, startPoint y: 253, endPoint x: 118, endPoint y: 179, distance: 74.4
click at [118, 179] on div ".deletable-edge-delete-btn { width: 20px; height: 20px; border: 0px solid #ffff…" at bounding box center [259, 199] width 519 height 304
drag, startPoint x: 119, startPoint y: 175, endPoint x: 166, endPoint y: 190, distance: 48.7
click at [166, 190] on div "Market Category Analyst Analyze the competitive landscape and identify unique m…" at bounding box center [238, 203] width 384 height 225
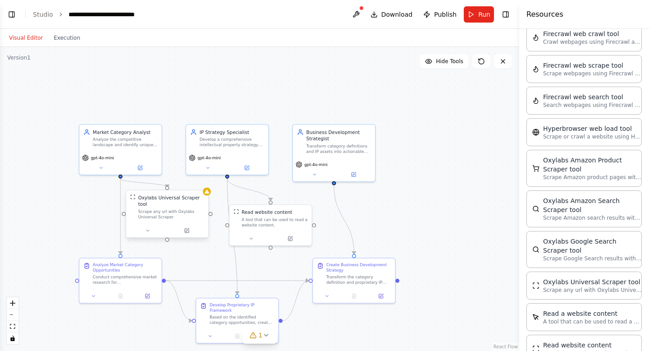
click at [182, 213] on div "Scrape any url with Oxylabs Universal Scraper" at bounding box center [171, 214] width 66 height 11
click at [189, 233] on button at bounding box center [187, 230] width 38 height 8
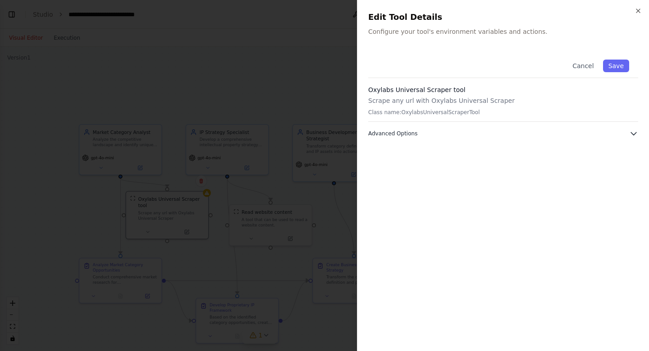
click at [420, 132] on button "Advanced Options" at bounding box center [503, 133] width 270 height 9
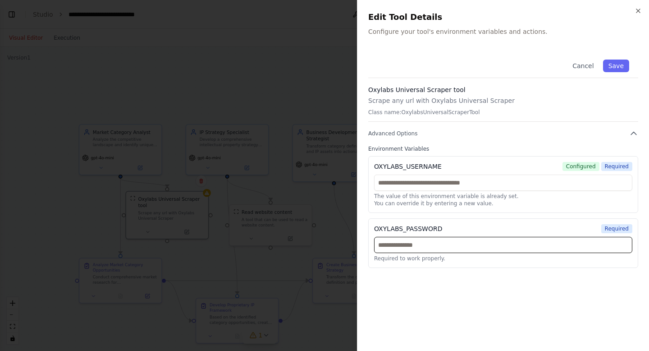
click at [430, 246] on input "text" at bounding box center [503, 245] width 258 height 16
paste input "**********"
type input "**********"
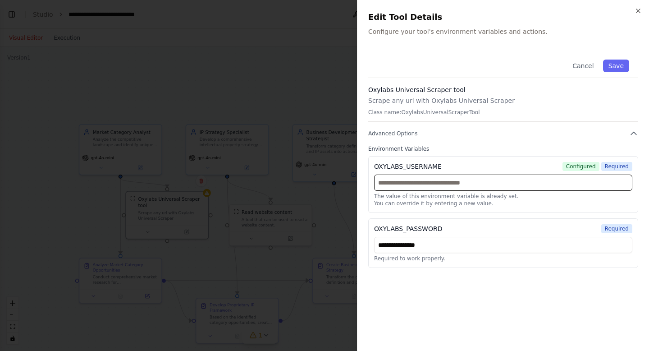
click at [522, 183] on input "text" at bounding box center [503, 182] width 258 height 16
paste input "********"
type input "********"
click at [621, 64] on button "Save" at bounding box center [616, 65] width 26 height 13
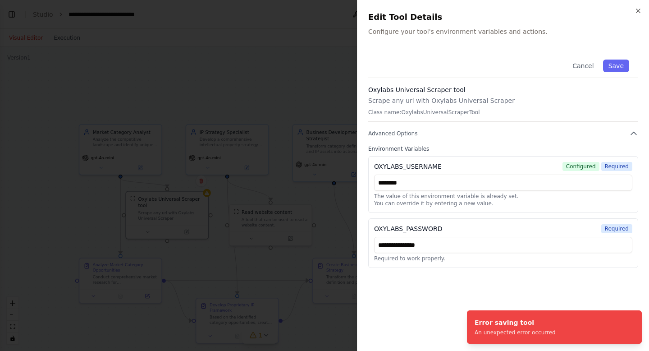
click at [442, 171] on div "OXYLABS_USERNAME Configured Required ******** The value of this environment var…" at bounding box center [503, 184] width 270 height 57
click at [449, 182] on input "********" at bounding box center [503, 182] width 258 height 16
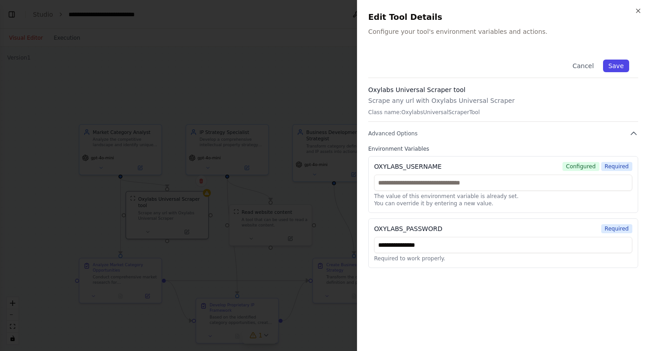
click at [611, 67] on button "Save" at bounding box center [616, 65] width 26 height 13
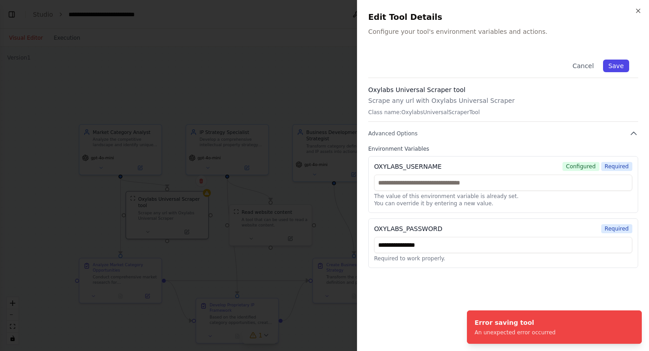
click at [611, 67] on button "Save" at bounding box center [616, 65] width 26 height 13
click at [637, 13] on icon "button" at bounding box center [637, 10] width 7 height 7
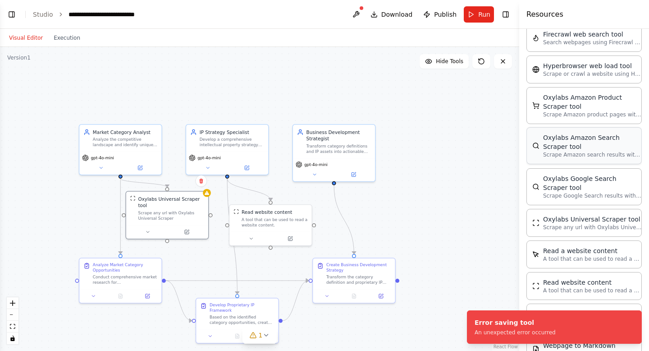
scroll to position [879, 0]
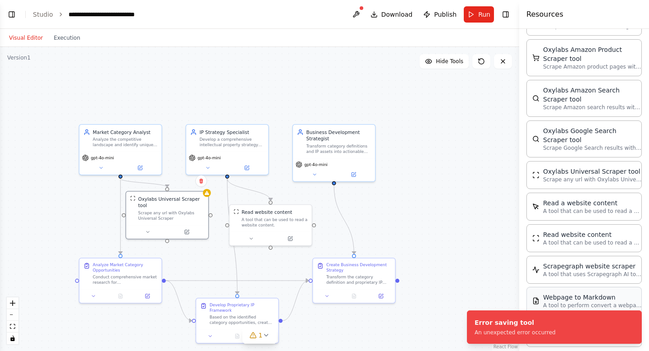
click at [567, 301] on p "A tool to perform convert a webpage to markdown to make it easier for LLMs to u…" at bounding box center [592, 304] width 99 height 7
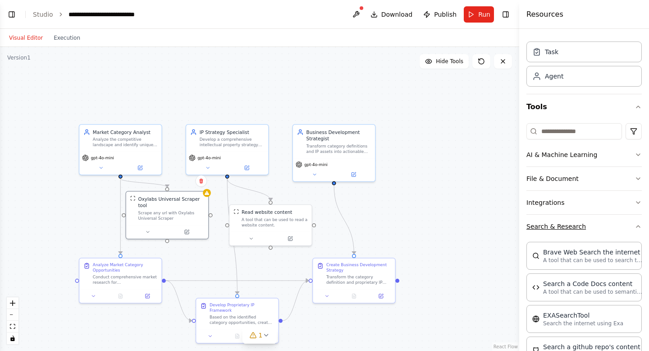
scroll to position [26, 0]
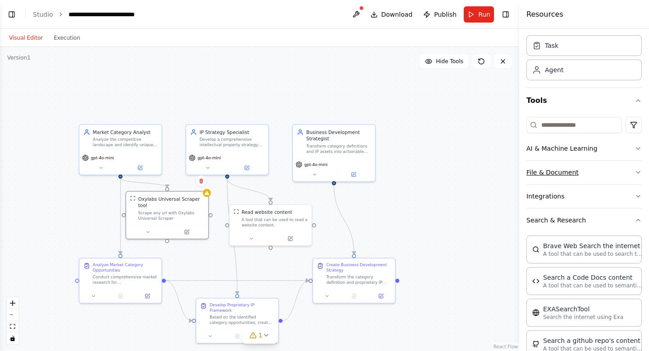
click at [572, 172] on button "File & Document" at bounding box center [583, 171] width 115 height 23
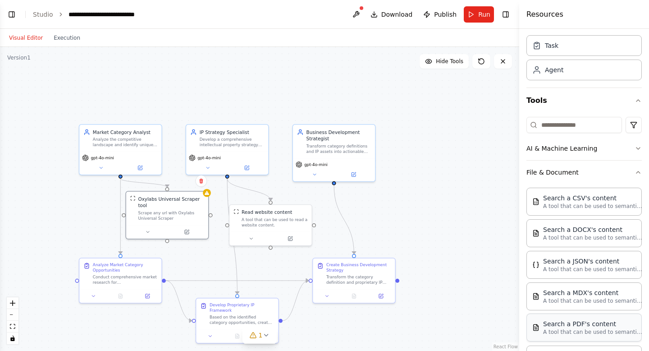
click at [558, 330] on p "A tool that can be used to semantic search a query from a PDF's content." at bounding box center [592, 331] width 99 height 7
click at [470, 240] on button at bounding box center [474, 237] width 38 height 8
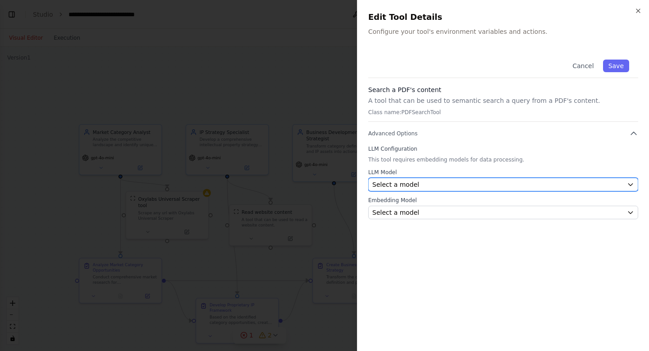
click at [472, 180] on div "Select a model" at bounding box center [497, 184] width 251 height 9
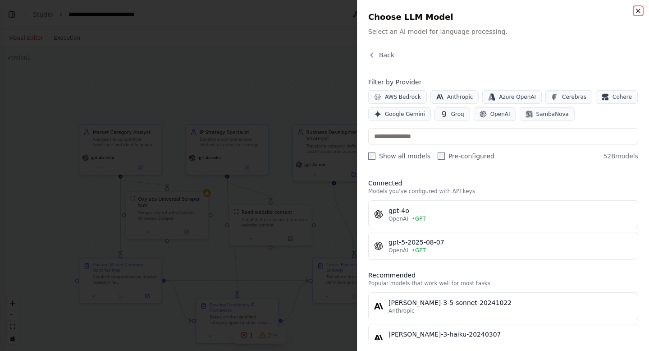
click at [638, 12] on icon "button" at bounding box center [637, 10] width 7 height 7
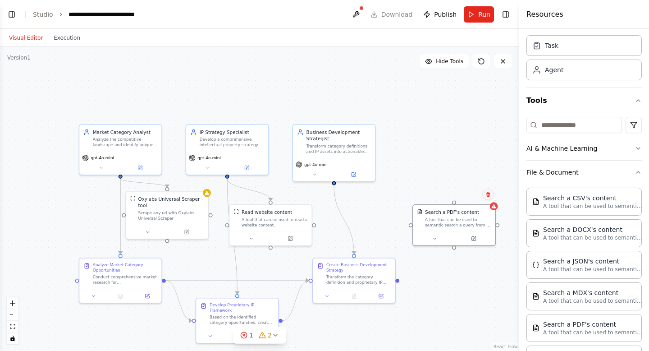
click at [488, 196] on icon at bounding box center [488, 193] width 4 height 5
click at [488, 191] on icon at bounding box center [488, 193] width 4 height 5
click at [492, 195] on button at bounding box center [488, 194] width 12 height 12
click at [468, 194] on button "Confirm" at bounding box center [463, 194] width 32 height 11
click at [181, 219] on div "Oxylabs Universal Scraper tool Scrape any url with Oxylabs Universal Scraper" at bounding box center [167, 206] width 82 height 33
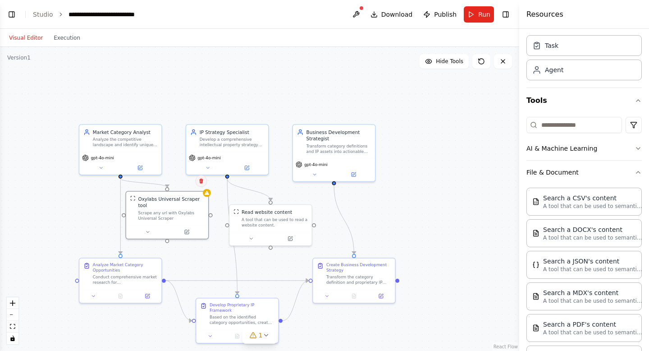
click at [201, 184] on button at bounding box center [201, 181] width 12 height 12
click at [183, 181] on button "Confirm" at bounding box center [175, 180] width 32 height 11
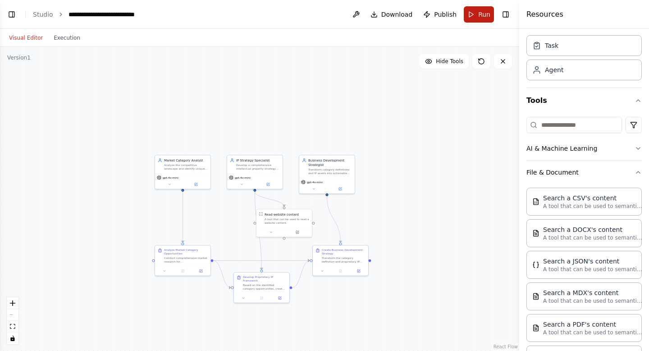
click at [478, 22] on button "Run" at bounding box center [479, 14] width 30 height 16
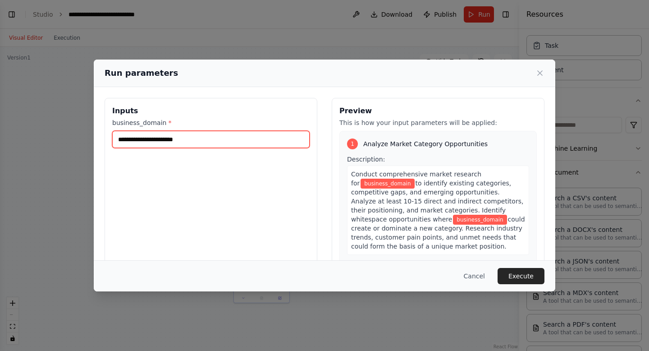
click at [186, 141] on input "business_domain *" at bounding box center [210, 139] width 197 height 17
paste input "**********"
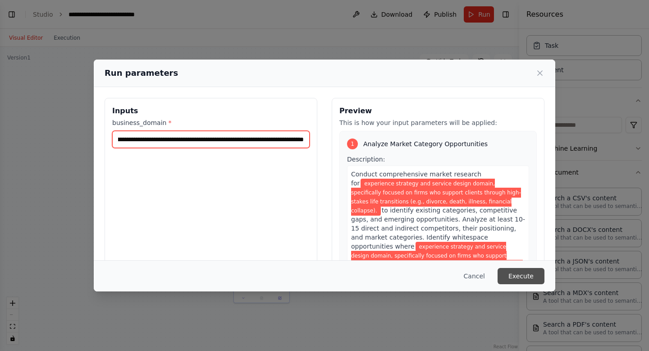
type input "**********"
click at [529, 274] on button "Execute" at bounding box center [520, 276] width 47 height 16
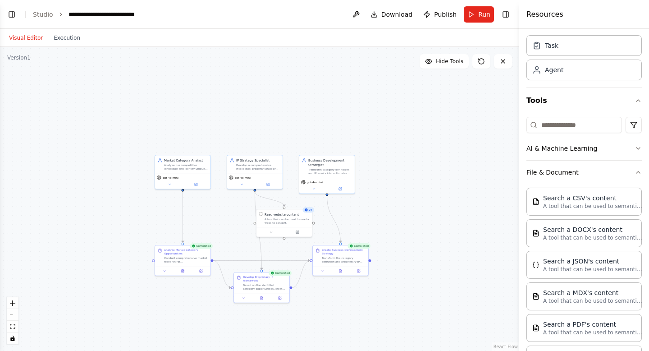
click at [363, 248] on div "Completed" at bounding box center [358, 245] width 23 height 5
click at [415, 248] on div ".deletable-edge-delete-btn { width: 20px; height: 20px; border: 0px solid #ffff…" at bounding box center [259, 199] width 519 height 304
click at [508, 15] on button "Toggle Right Sidebar" at bounding box center [505, 14] width 13 height 13
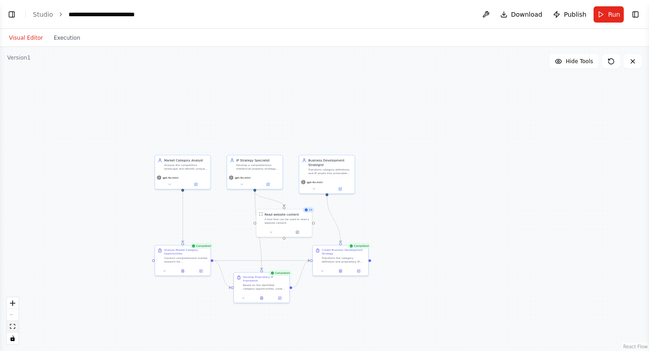
click at [13, 325] on icon "fit view" at bounding box center [12, 326] width 5 height 5
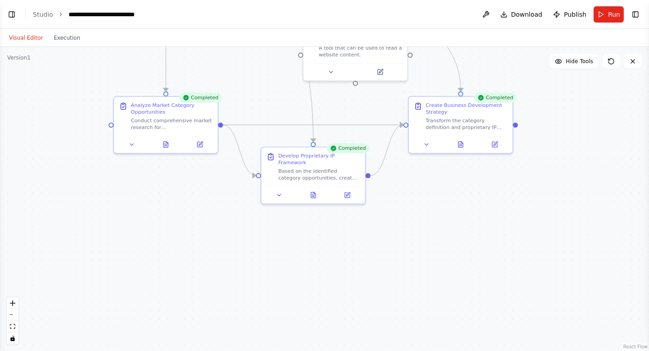
drag, startPoint x: 65, startPoint y: 317, endPoint x: 54, endPoint y: 184, distance: 133.4
click at [54, 184] on div ".deletable-edge-delete-btn { width: 20px; height: 20px; border: 0px solid #ffff…" at bounding box center [324, 199] width 649 height 304
click at [464, 140] on icon at bounding box center [460, 142] width 7 height 7
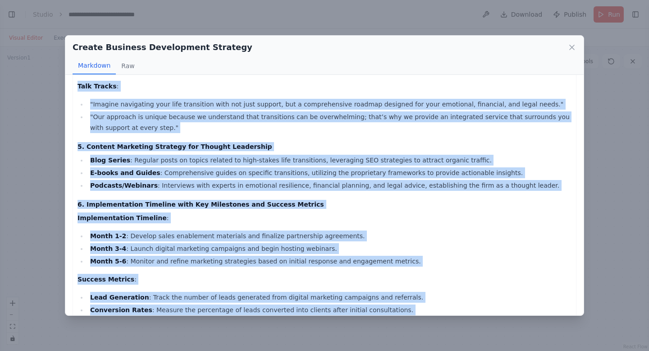
scroll to position [464, 0]
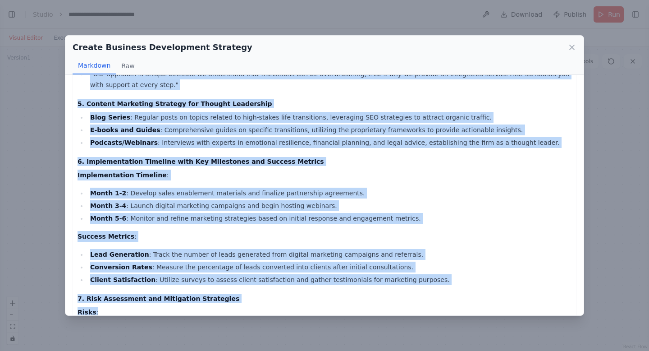
drag, startPoint x: 77, startPoint y: 87, endPoint x: 173, endPoint y: 295, distance: 228.4
click at [173, 295] on div "Comprehensive Business Development Strategy for Experience Strategy and Service…" at bounding box center [324, 35] width 494 height 824
click at [126, 187] on li "Month 1-2 : Develop sales enablement materials and finalize partnership agreeme…" at bounding box center [329, 192] width 484 height 11
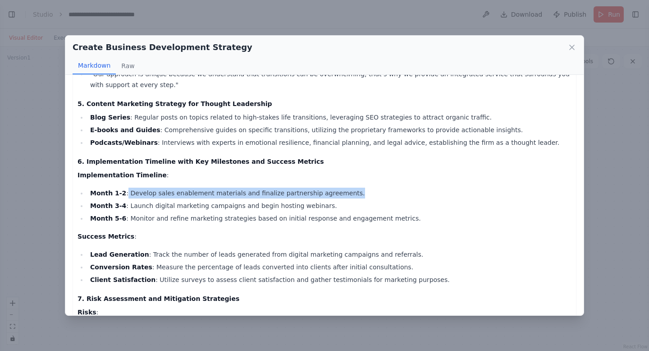
drag, startPoint x: 123, startPoint y: 168, endPoint x: 357, endPoint y: 168, distance: 234.3
click at [357, 187] on li "Month 1-2 : Develop sales enablement materials and finalize partnership agreeme…" at bounding box center [329, 192] width 484 height 11
copy li "Develop sales enablement materials and finalize partnership agreements."
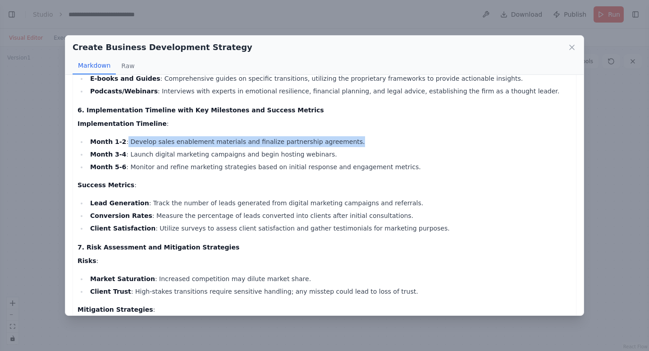
scroll to position [584, 0]
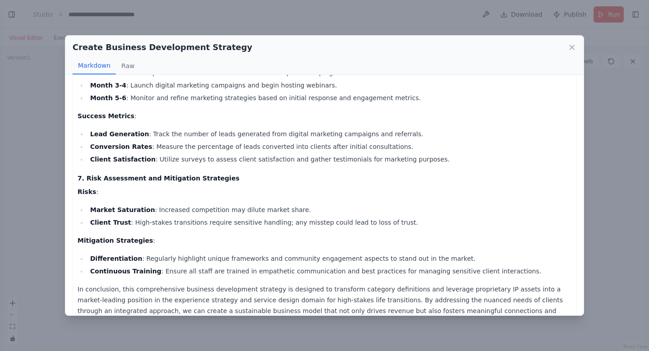
click at [566, 46] on div "Create Business Development Strategy" at bounding box center [325, 47] width 504 height 13
click at [572, 47] on icon at bounding box center [572, 47] width 5 height 5
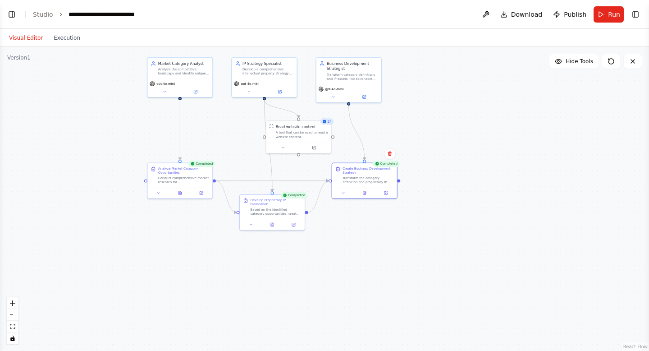
drag, startPoint x: 236, startPoint y: 84, endPoint x: 237, endPoint y: 184, distance: 100.0
click at [237, 184] on div ".deletable-edge-delete-btn { width: 20px; height: 20px; border: 0px solid #ffff…" at bounding box center [324, 199] width 649 height 304
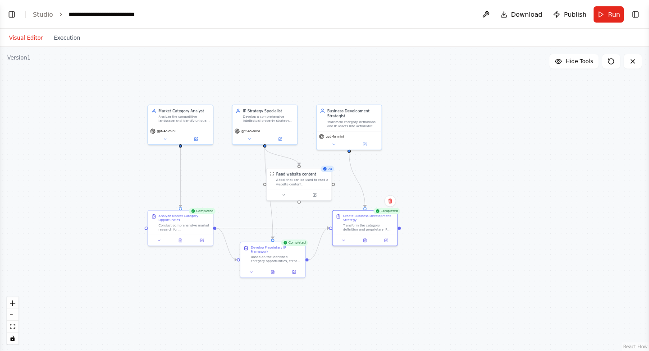
click at [28, 34] on button "Visual Editor" at bounding box center [26, 37] width 45 height 11
click at [42, 14] on link "Studio" at bounding box center [43, 14] width 20 height 7
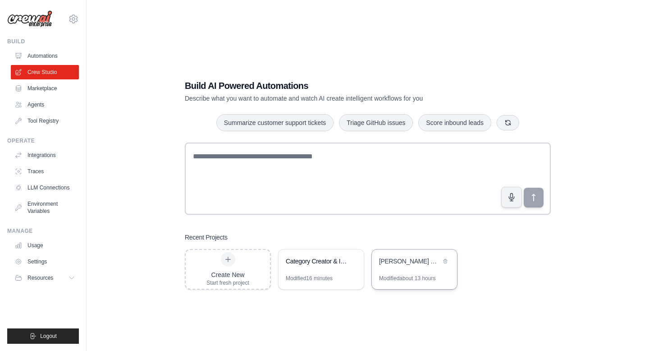
click at [404, 271] on div "[PERSON_NAME] EX - Transformation-Informed Design" at bounding box center [414, 261] width 85 height 25
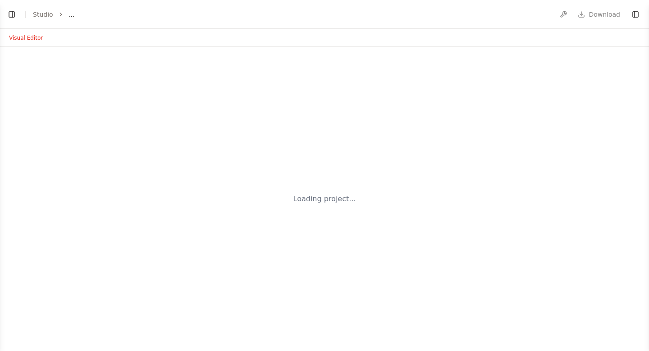
select select "****"
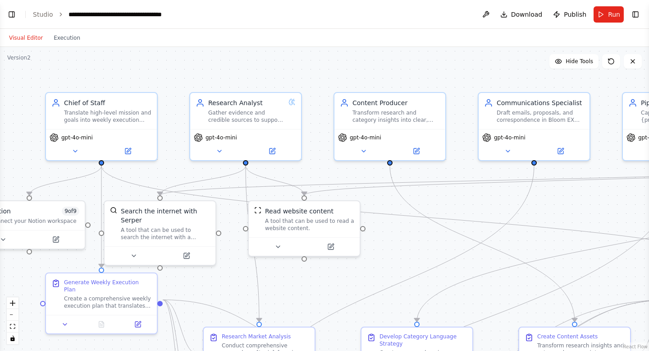
scroll to position [1633, 0]
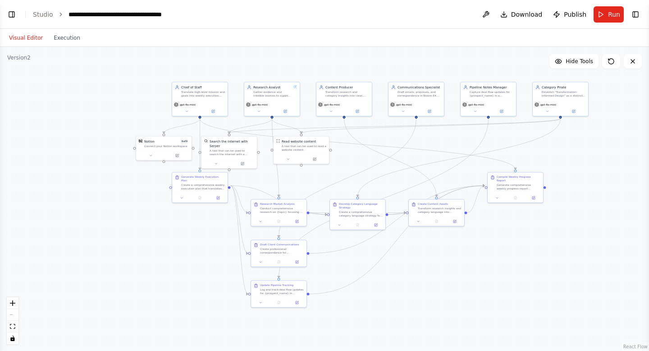
drag, startPoint x: 188, startPoint y: 336, endPoint x: 173, endPoint y: 255, distance: 82.5
click at [173, 255] on div ".deletable-edge-delete-btn { width: 20px; height: 20px; border: 0px solid #ffff…" at bounding box center [324, 199] width 649 height 304
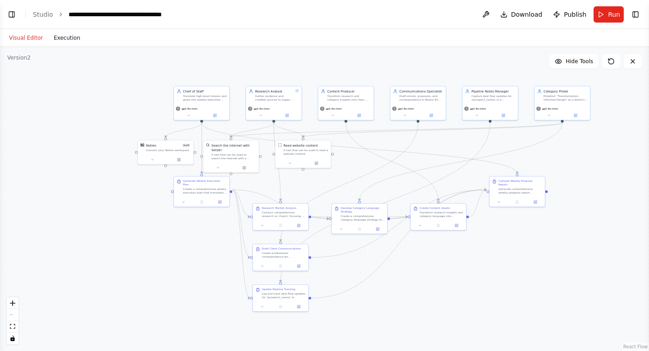
click at [63, 41] on button "Execution" at bounding box center [66, 37] width 37 height 11
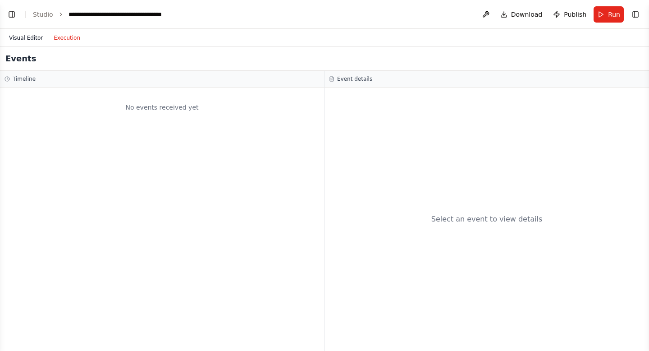
click at [25, 39] on button "Visual Editor" at bounding box center [26, 37] width 45 height 11
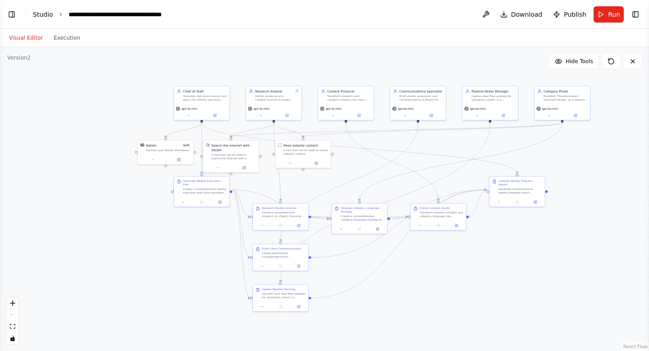
click at [46, 15] on link "Studio" at bounding box center [43, 14] width 20 height 7
